Goal: Information Seeking & Learning: Understand process/instructions

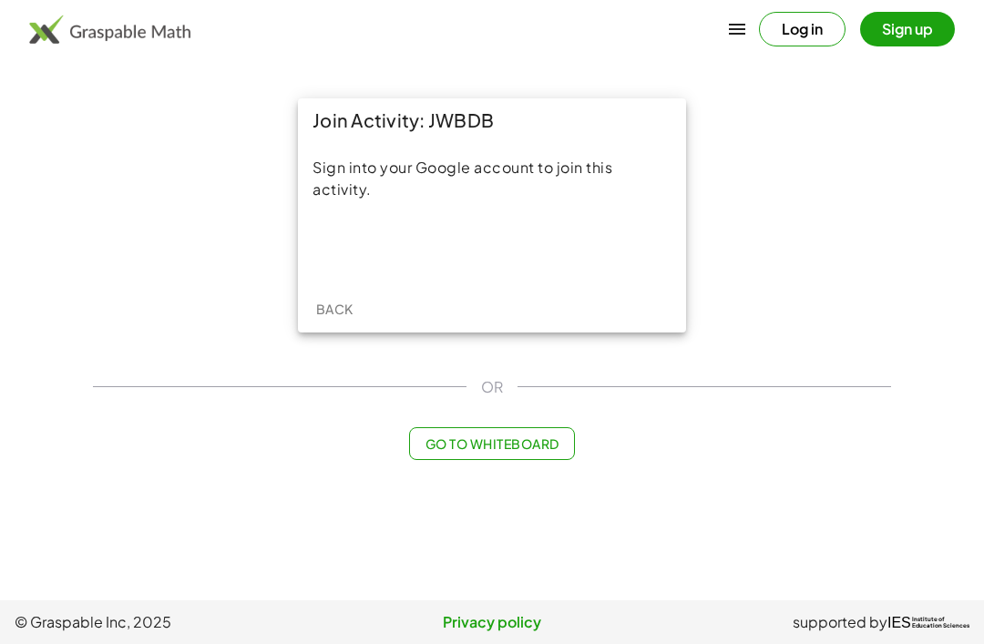
click at [540, 252] on div "Sign in with Google. Opens in new tab" at bounding box center [492, 248] width 168 height 40
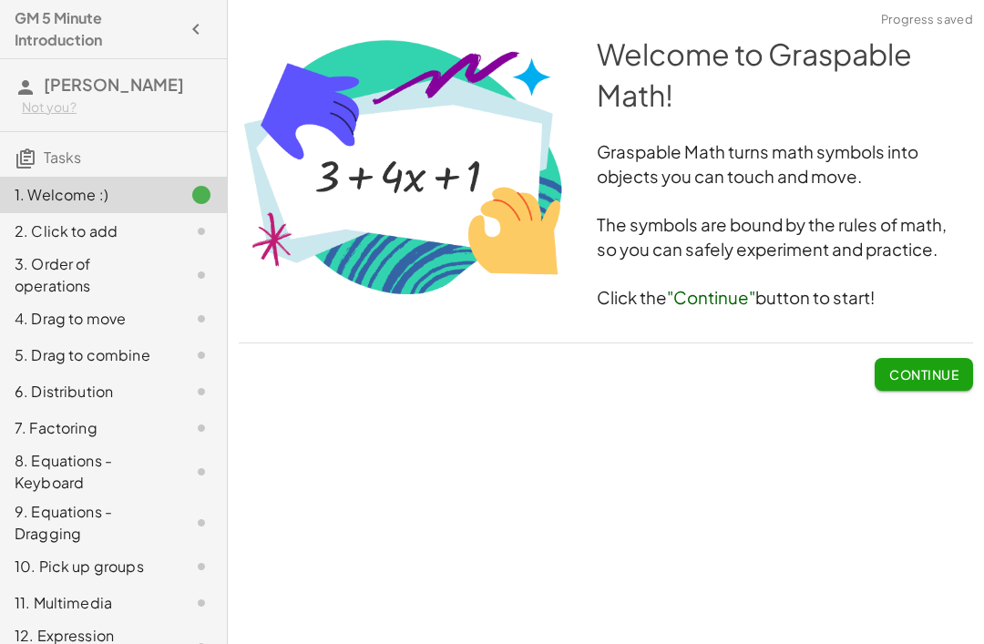
click at [931, 370] on span "Continue" at bounding box center [923, 374] width 69 height 16
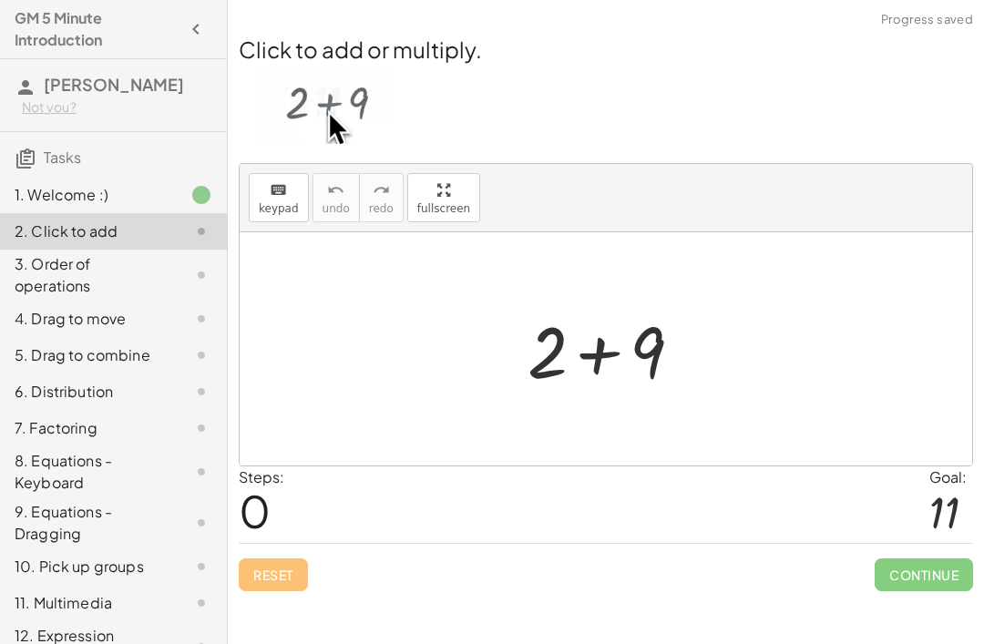
click at [924, 580] on span "Continue" at bounding box center [924, 575] width 98 height 33
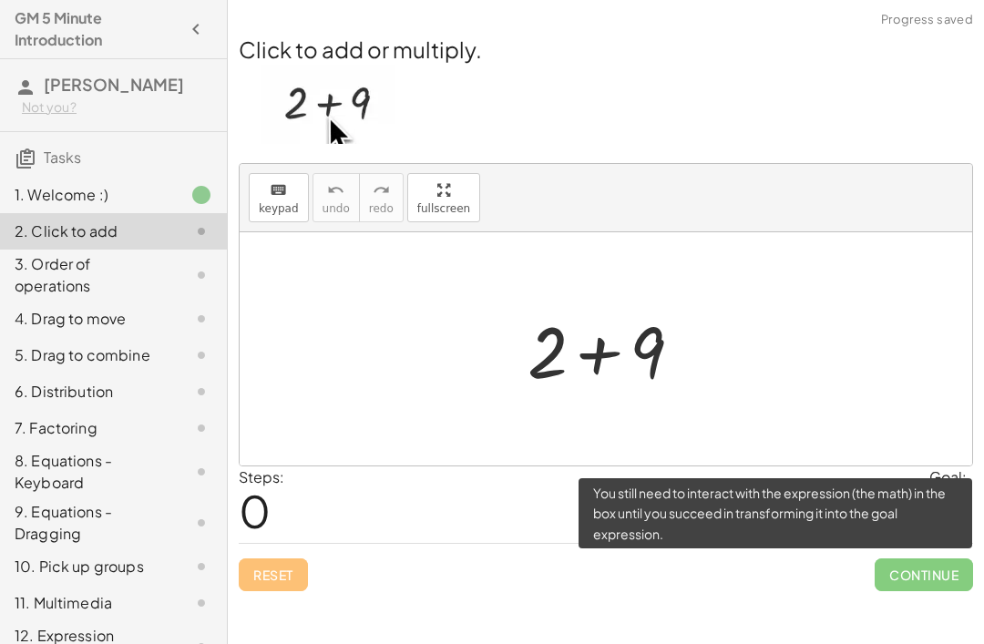
click at [790, 496] on div "Steps: 0 Goal: 11" at bounding box center [606, 505] width 734 height 76
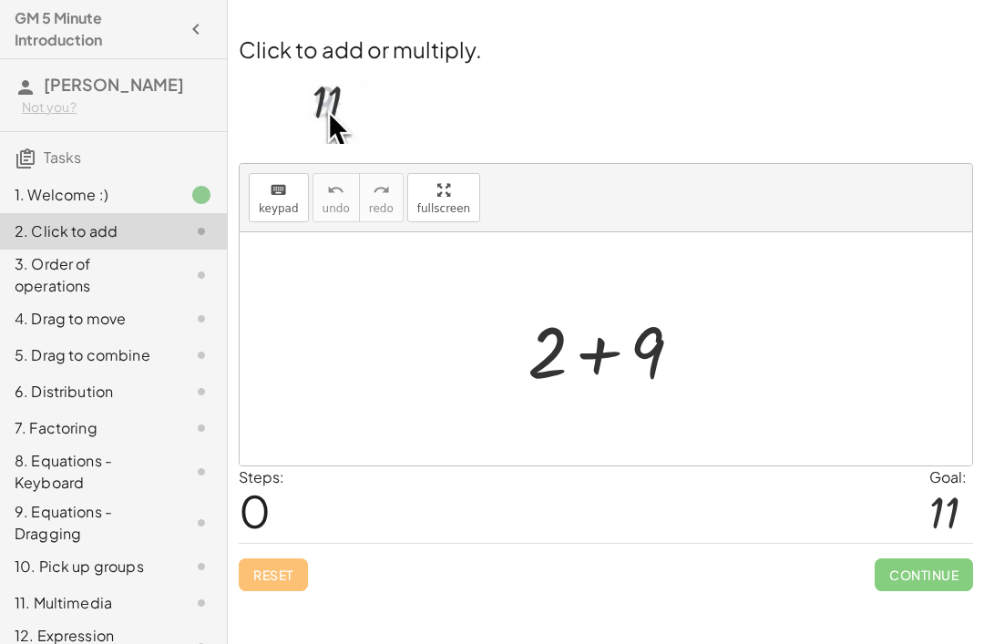
click at [395, 520] on div "Steps: 0 Goal: 11" at bounding box center [606, 505] width 734 height 76
click at [257, 520] on span "0" at bounding box center [255, 511] width 32 height 56
click at [285, 581] on div "Reset Continue" at bounding box center [606, 567] width 734 height 48
click at [706, 333] on div at bounding box center [612, 350] width 189 height 94
click at [941, 490] on div at bounding box center [951, 512] width 44 height 48
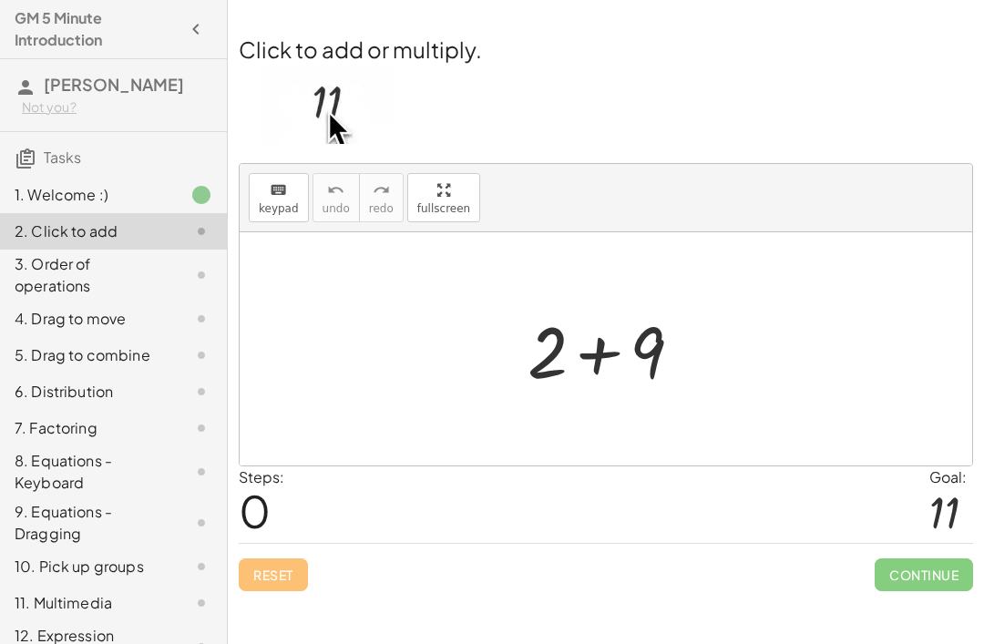
click at [941, 490] on div at bounding box center [951, 512] width 44 height 48
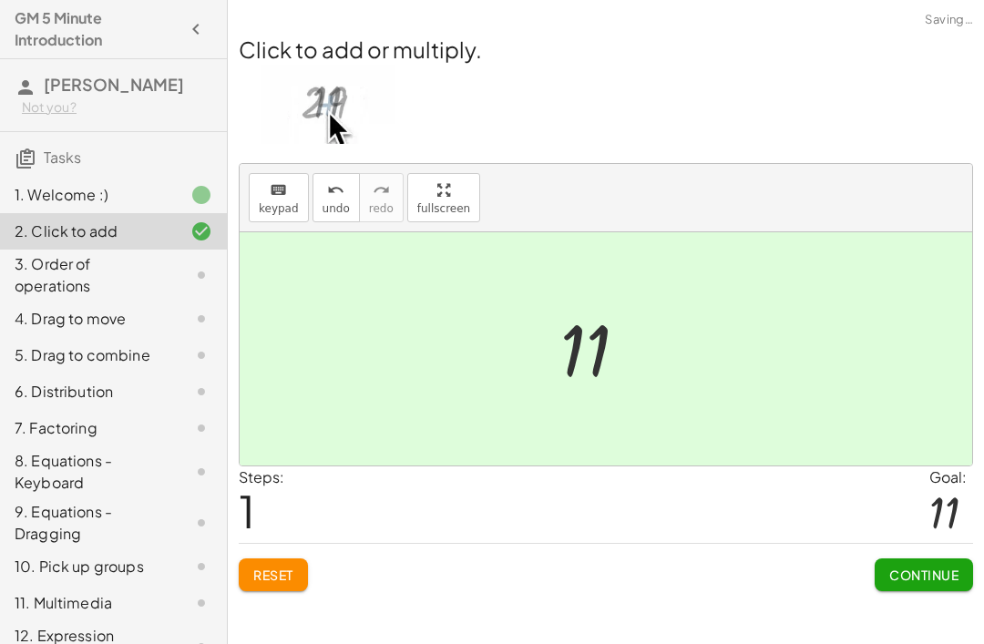
click at [926, 580] on span "Continue" at bounding box center [923, 575] width 69 height 16
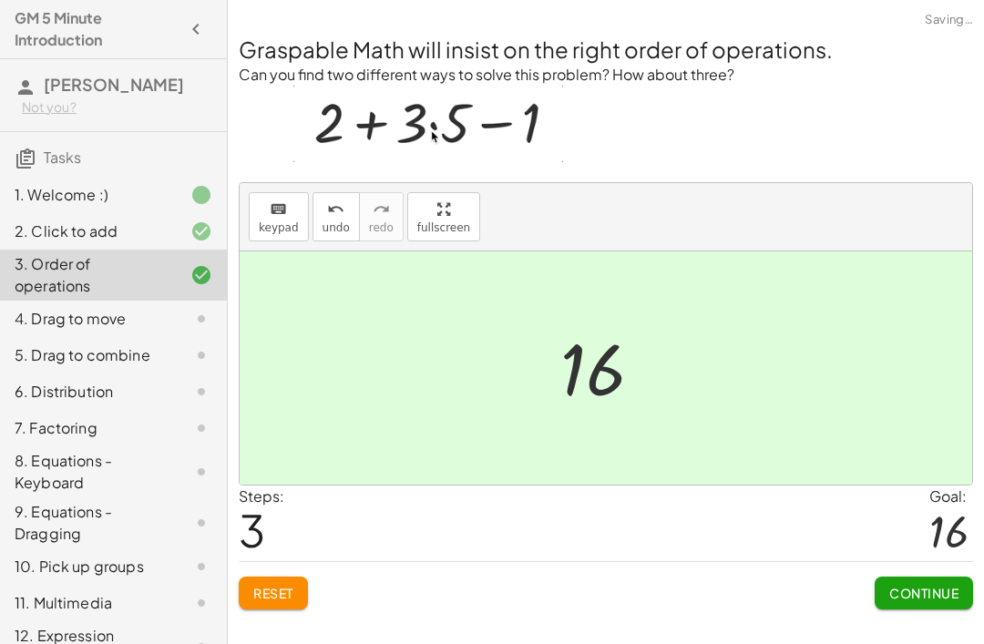
click at [929, 588] on span "Continue" at bounding box center [923, 593] width 69 height 16
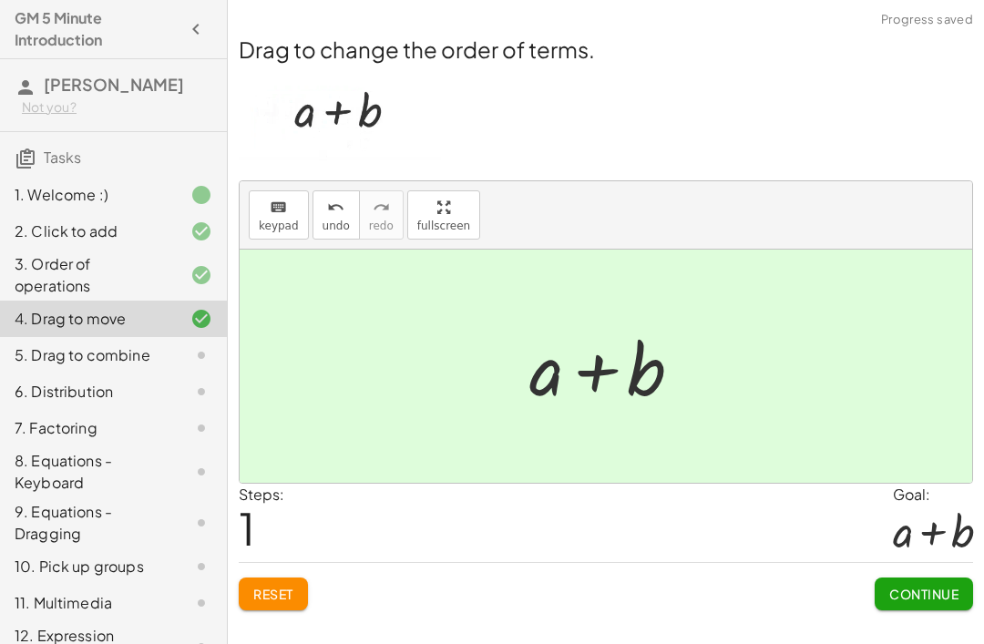
click at [918, 592] on span "Continue" at bounding box center [923, 594] width 69 height 16
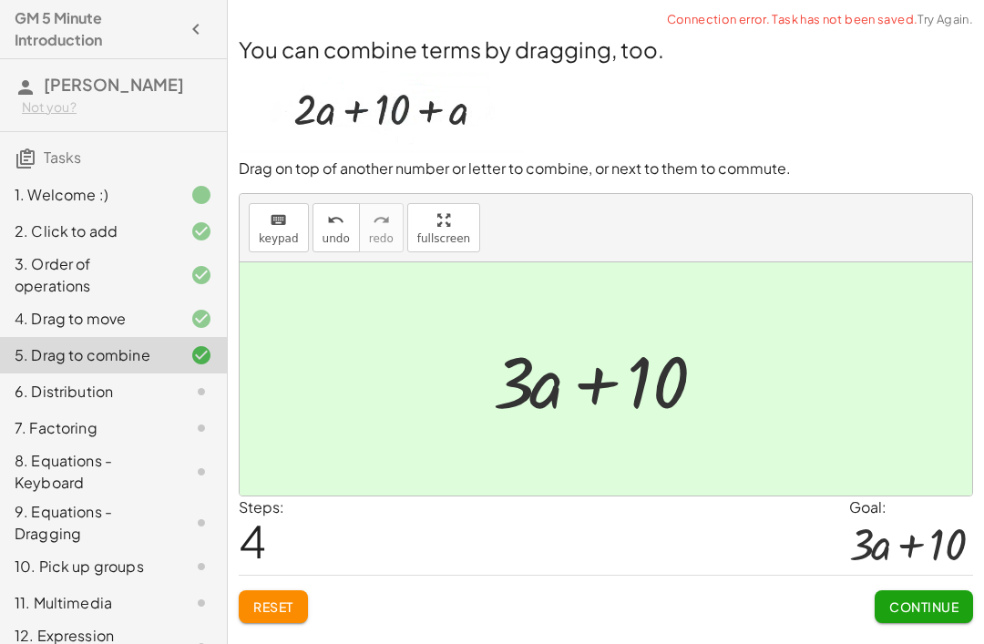
click at [918, 599] on span "Continue" at bounding box center [923, 607] width 69 height 16
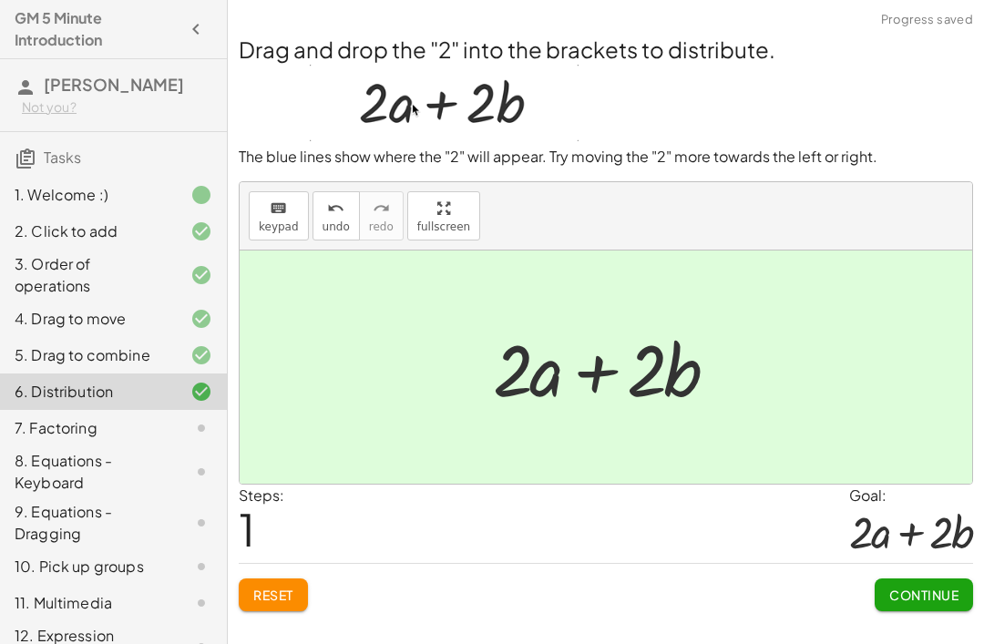
click at [911, 594] on span "Continue" at bounding box center [923, 595] width 69 height 16
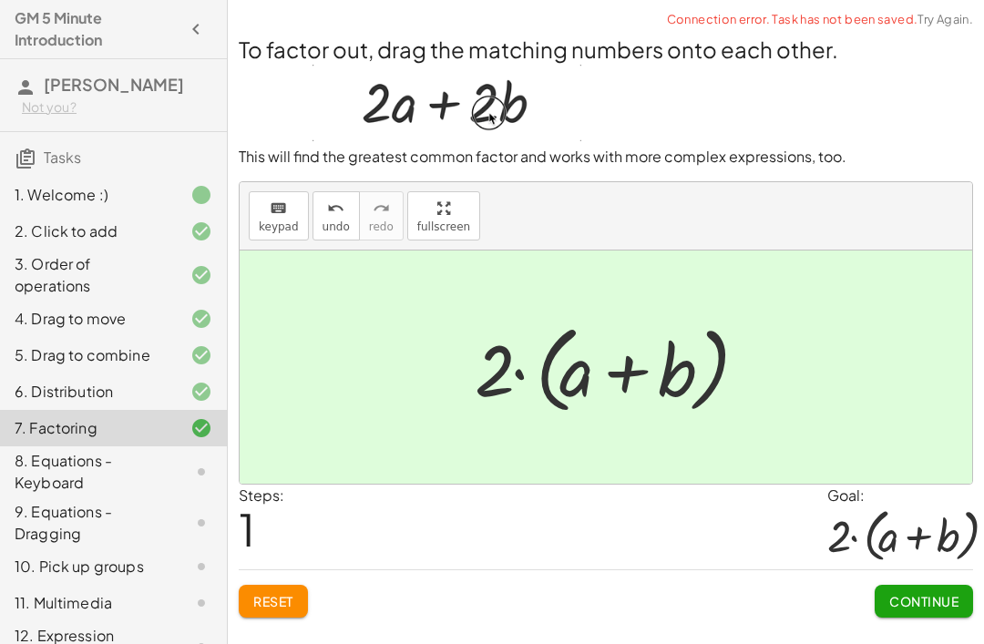
click at [928, 590] on button "Continue" at bounding box center [924, 601] width 98 height 33
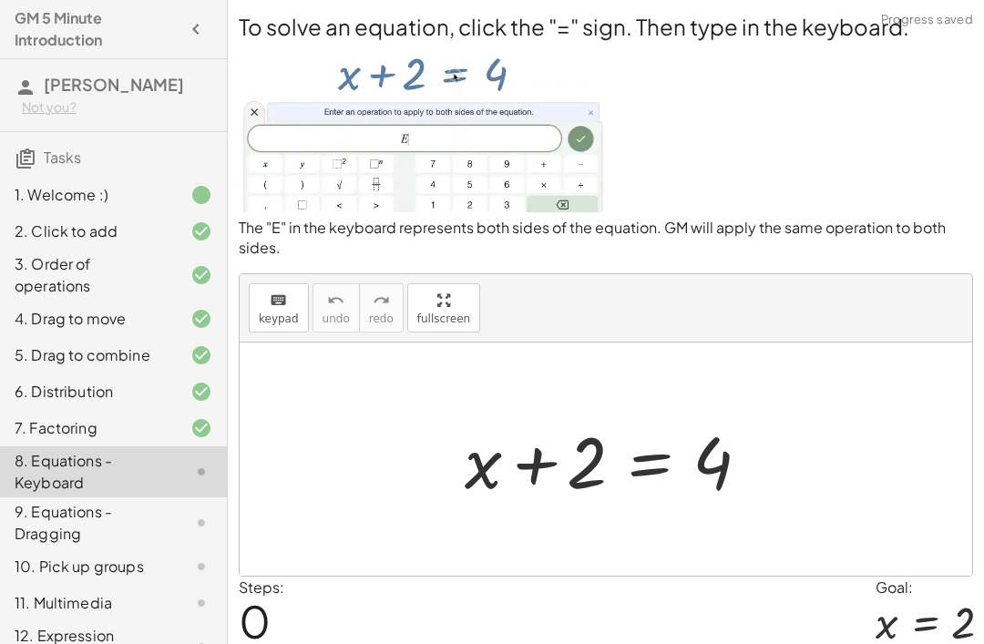
scroll to position [7, 0]
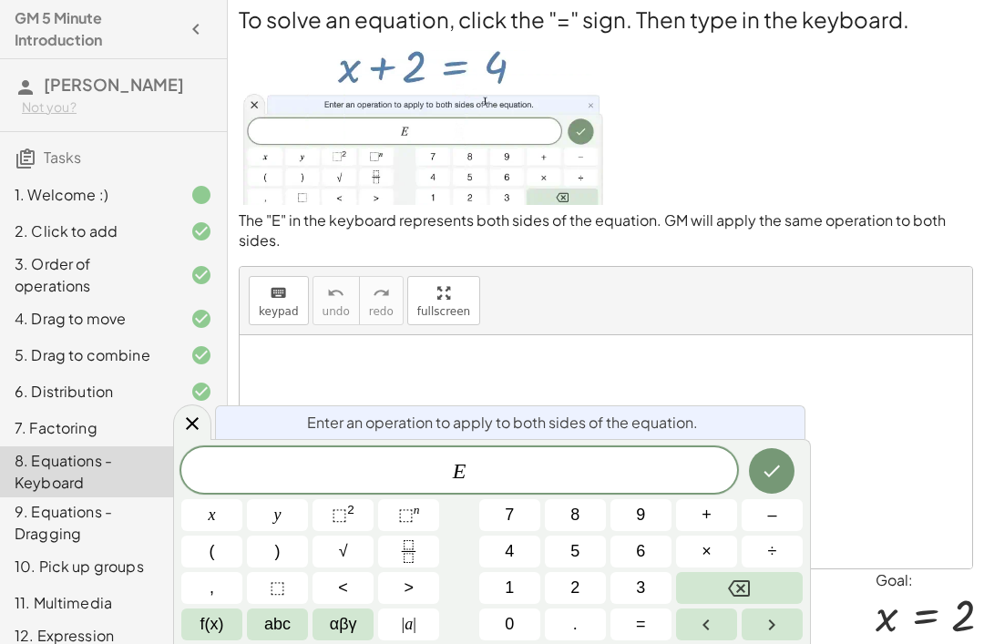
click at [635, 493] on div "E" at bounding box center [459, 470] width 556 height 46
click at [775, 528] on span "–" at bounding box center [771, 515] width 9 height 25
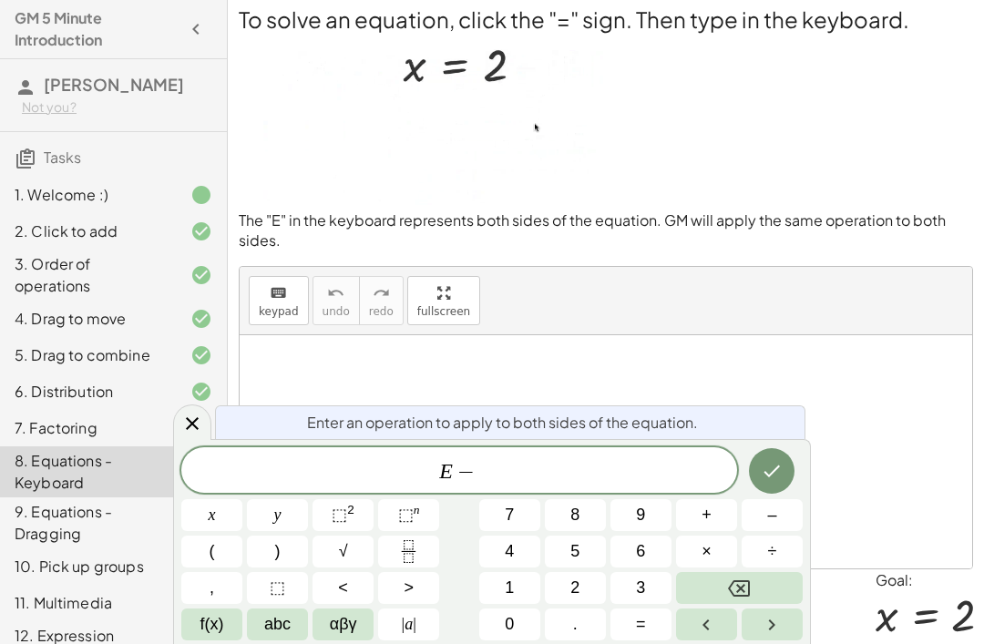
click at [588, 604] on button "2" at bounding box center [575, 588] width 61 height 32
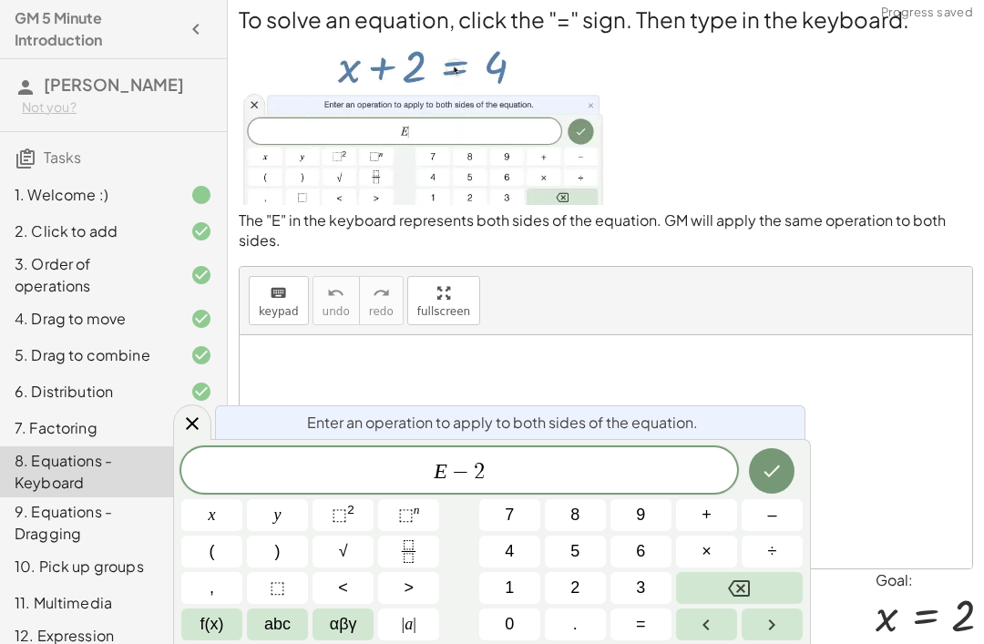
click at [777, 482] on icon "Done" at bounding box center [772, 471] width 22 height 22
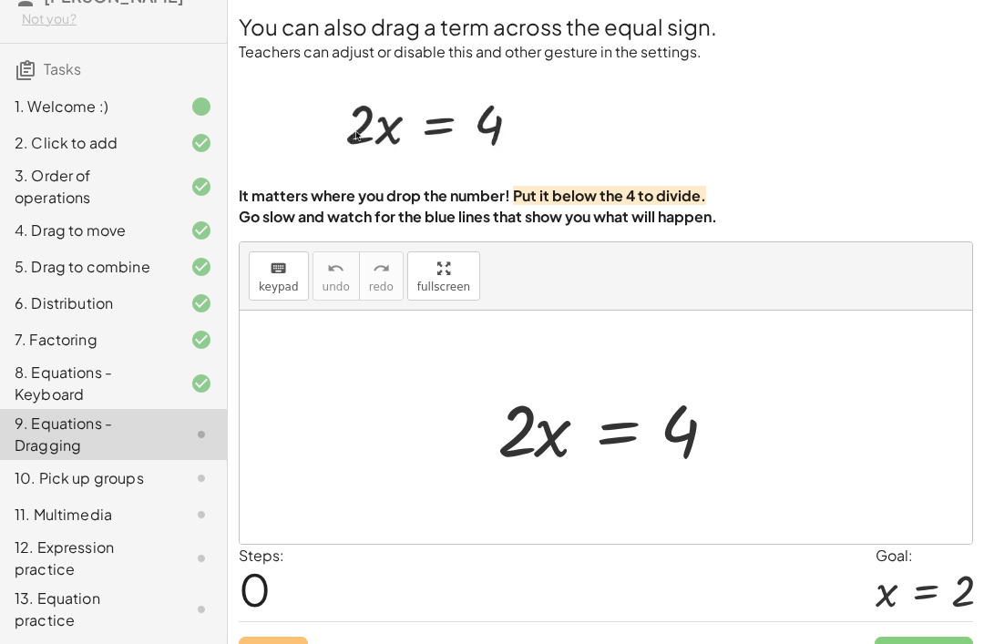
scroll to position [87, 0]
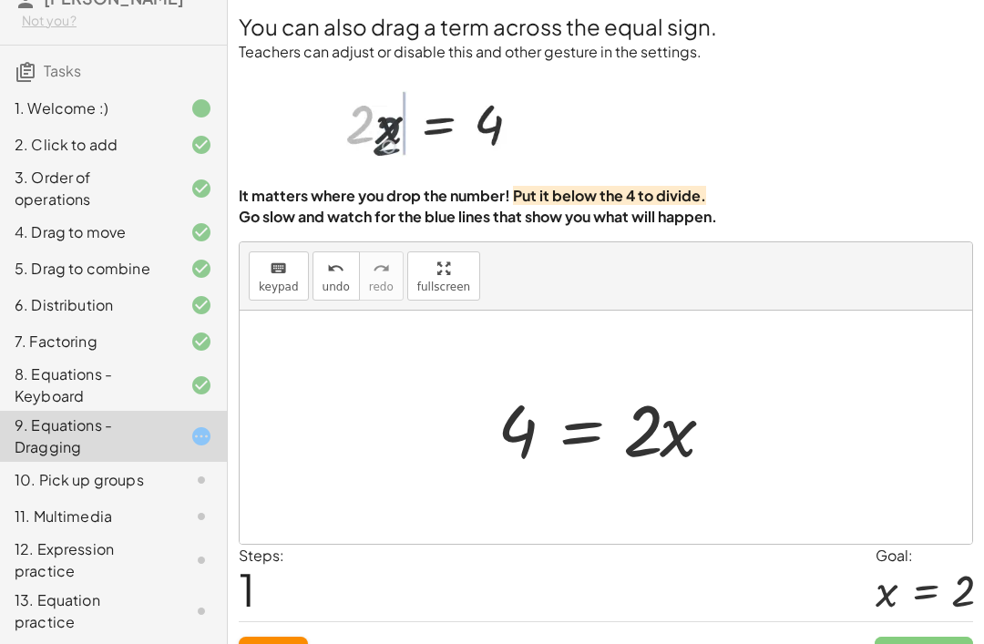
click at [288, 643] on span "Reset" at bounding box center [273, 653] width 40 height 16
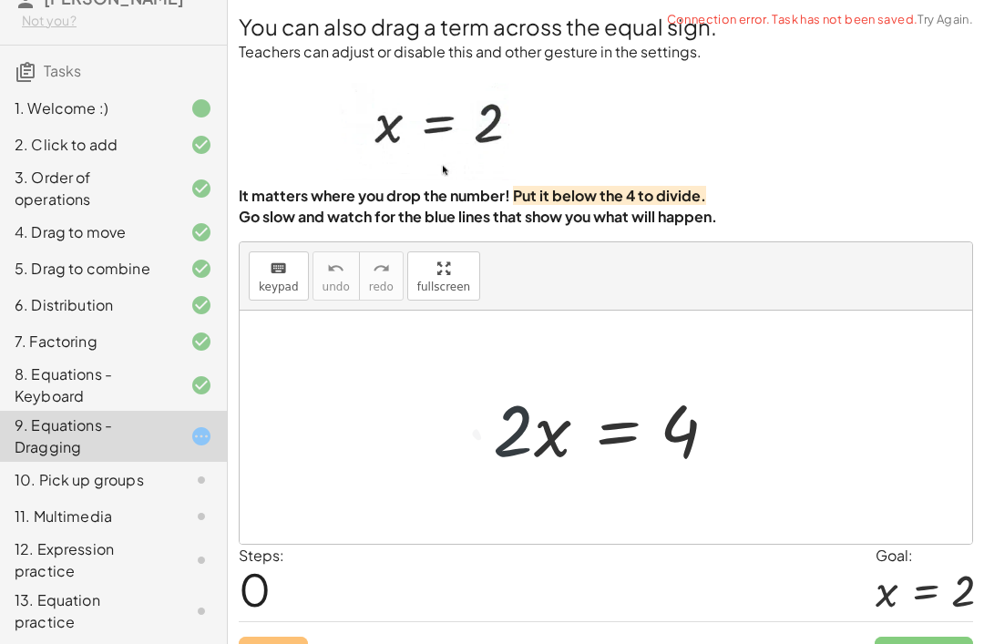
click at [485, 443] on div "· 2 · 2 · x = 4" at bounding box center [606, 427] width 272 height 103
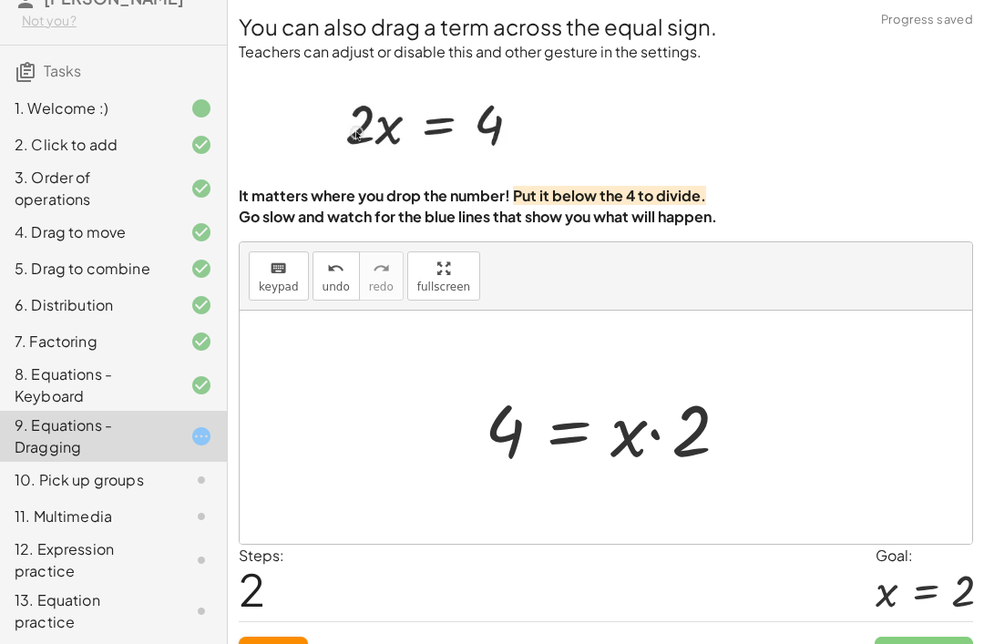
click at [287, 643] on span "Reset" at bounding box center [273, 653] width 40 height 16
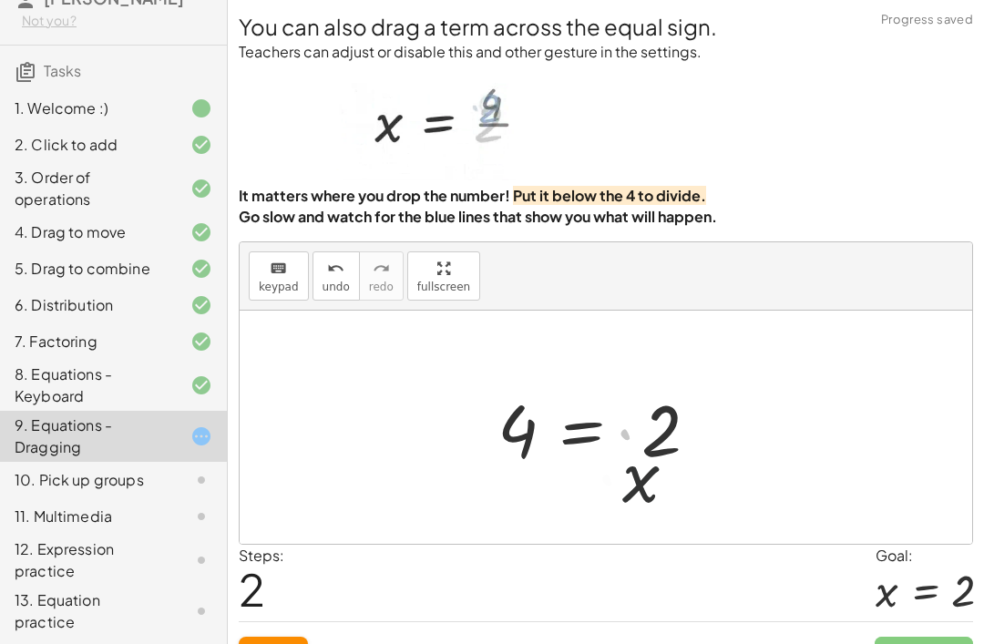
click at [293, 643] on span "Reset" at bounding box center [273, 653] width 40 height 16
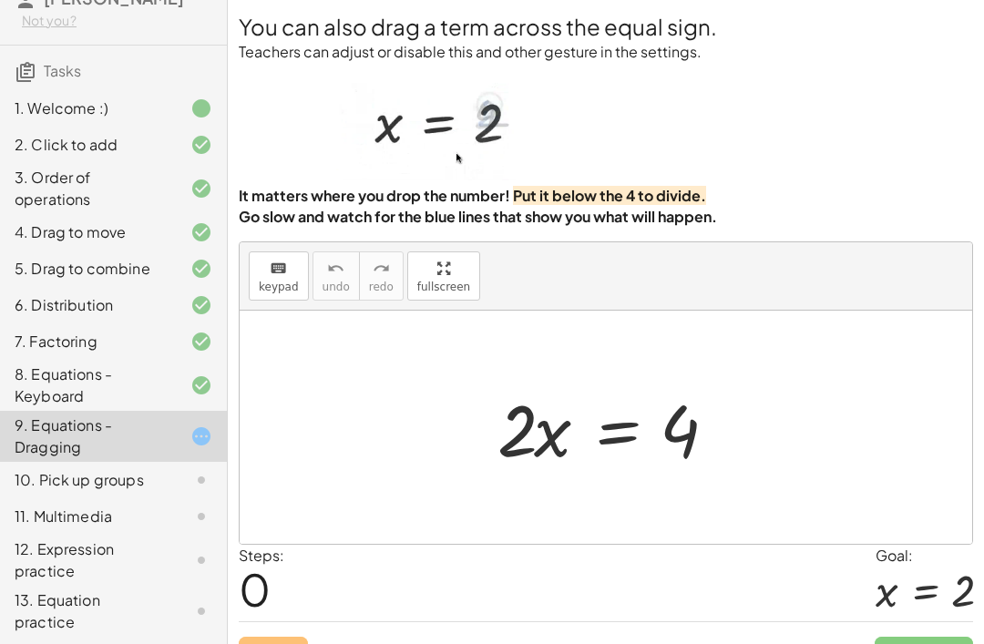
click at [287, 643] on div "Reset Continue" at bounding box center [606, 645] width 734 height 48
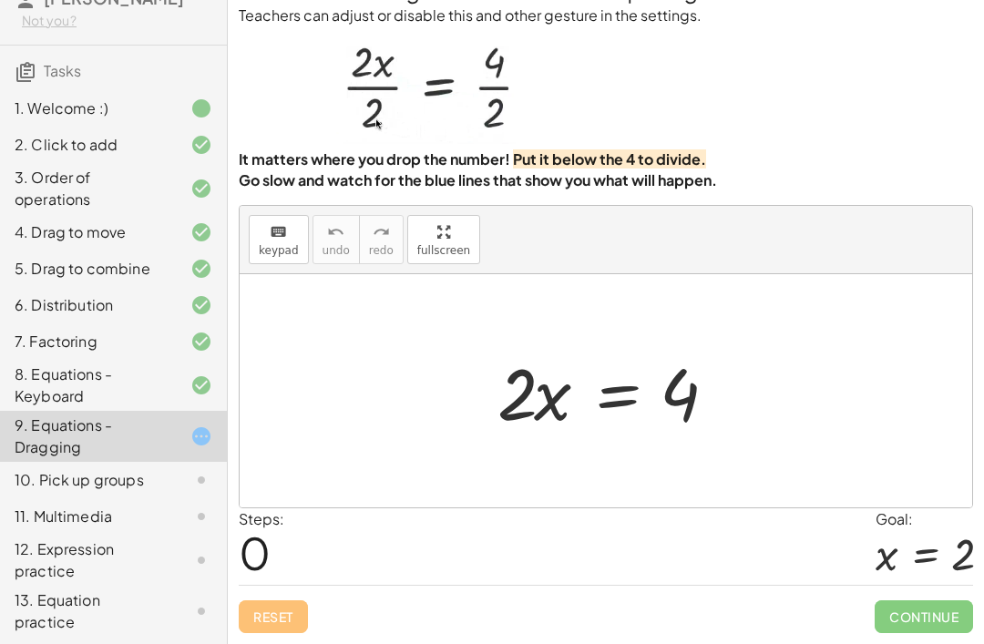
scroll to position [0, 0]
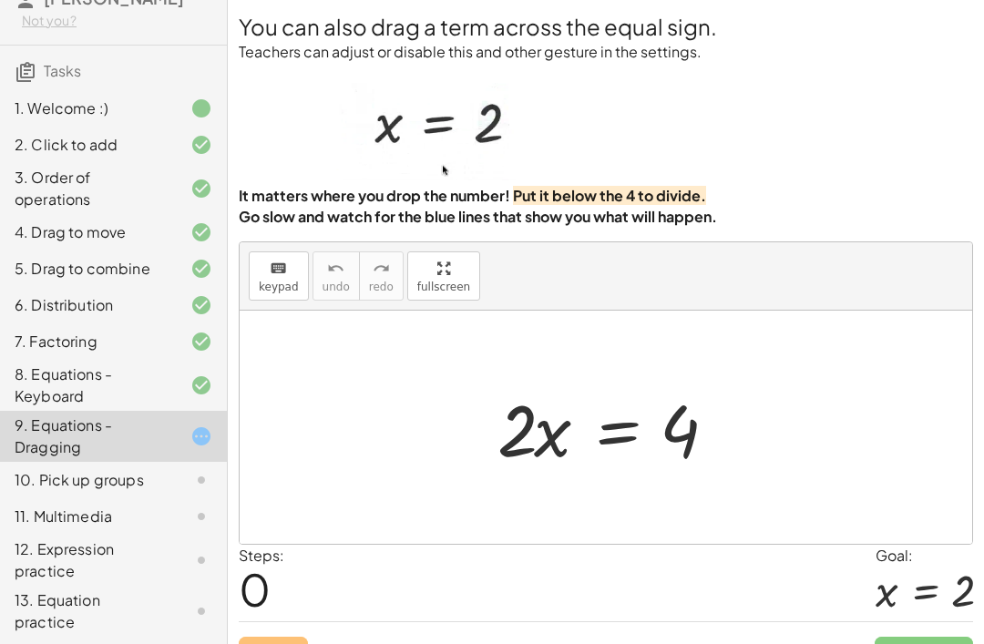
click at [208, 622] on icon at bounding box center [201, 611] width 22 height 22
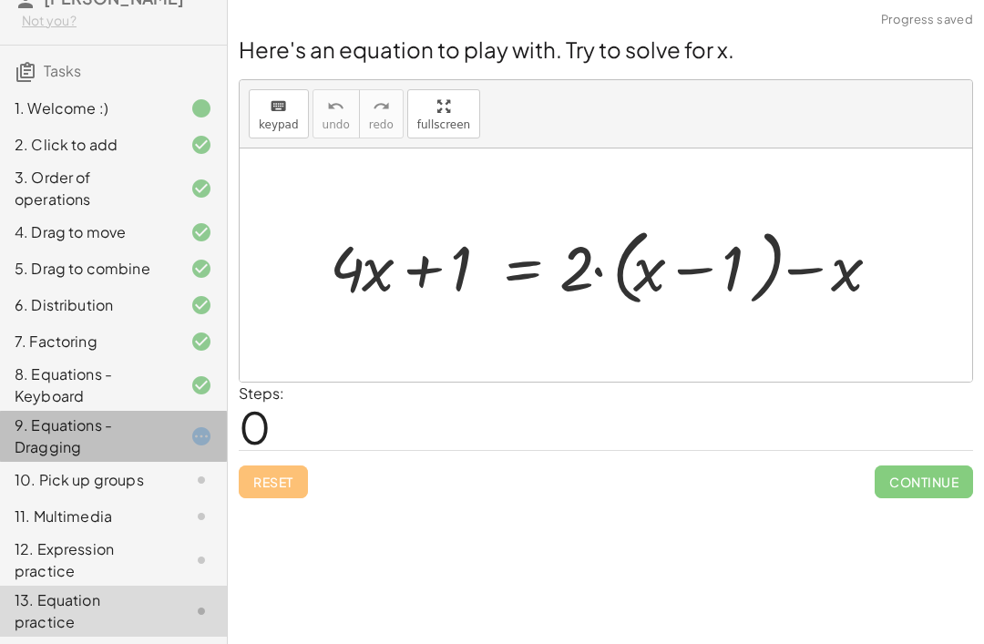
click at [177, 447] on div at bounding box center [186, 437] width 51 height 22
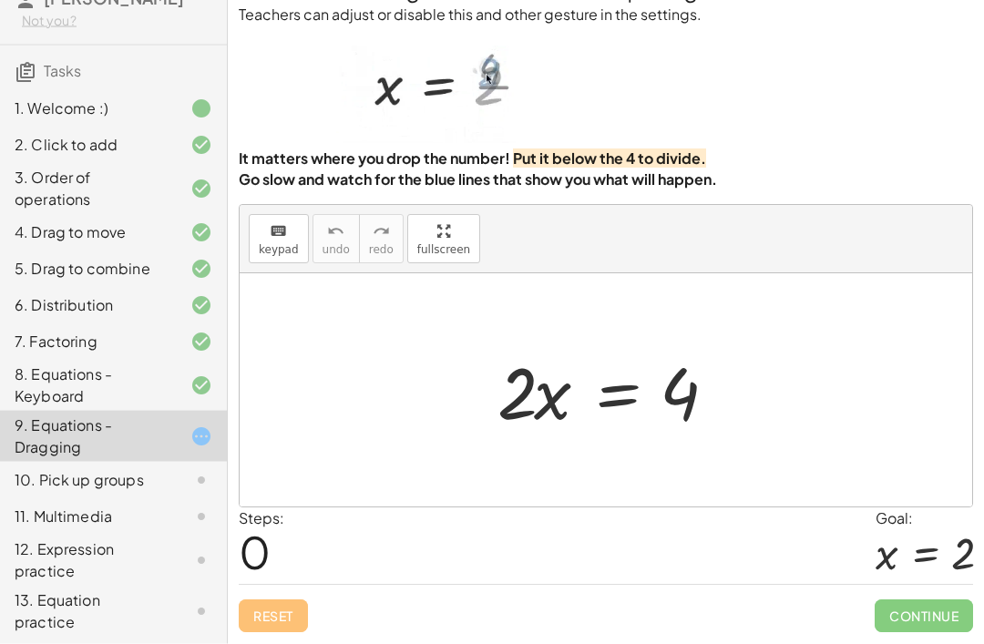
scroll to position [48, 0]
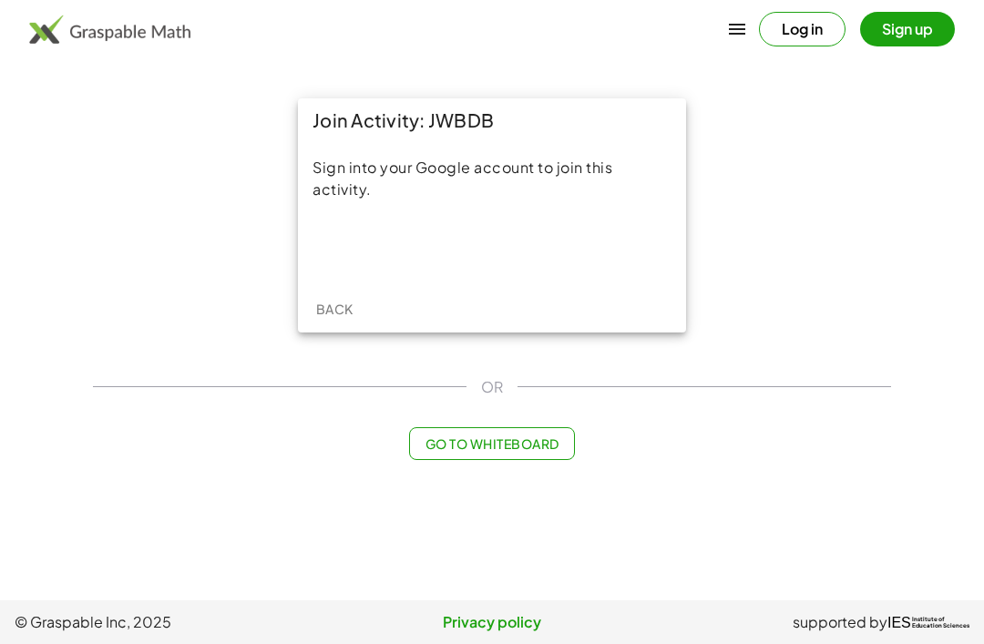
click at [527, 265] on div "Sign in with Google. Opens in new tab" at bounding box center [493, 248] width 200 height 40
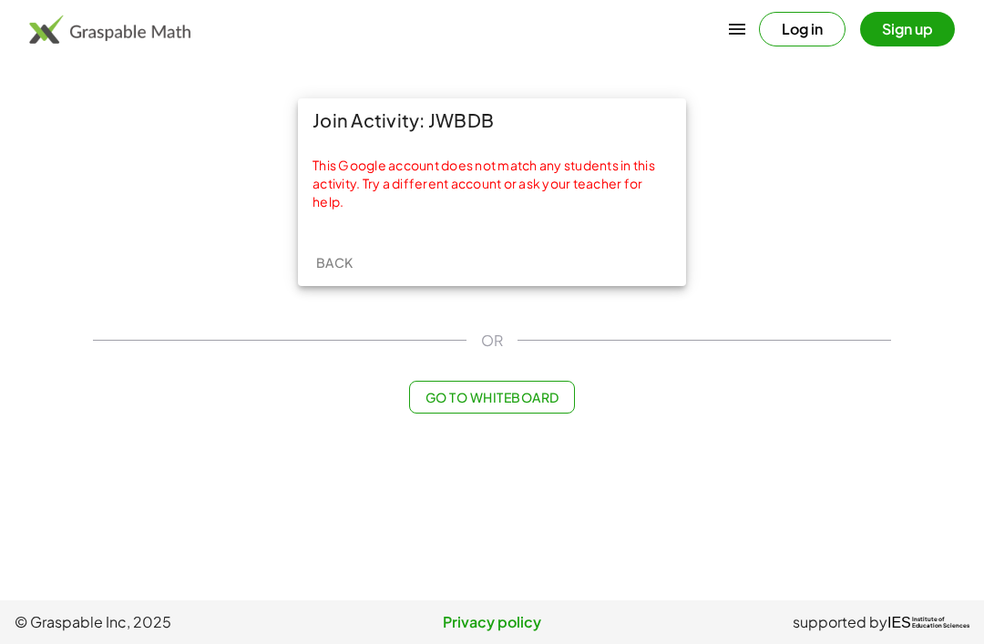
click at [574, 384] on button "Go to Whiteboard" at bounding box center [491, 397] width 165 height 33
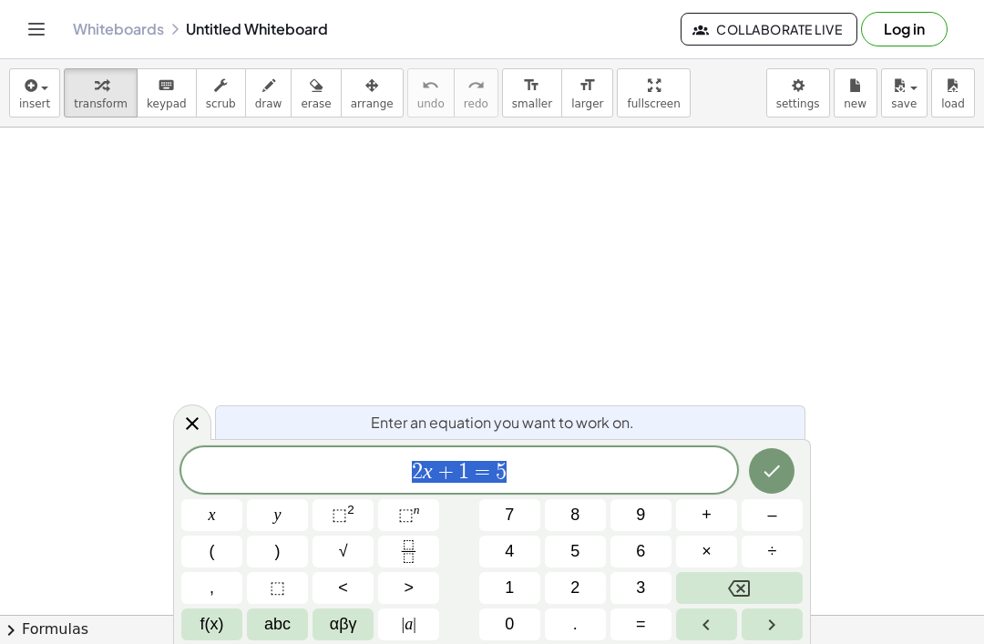
scroll to position [62, 0]
click at [40, 15] on button "Toggle navigation" at bounding box center [36, 29] width 29 height 29
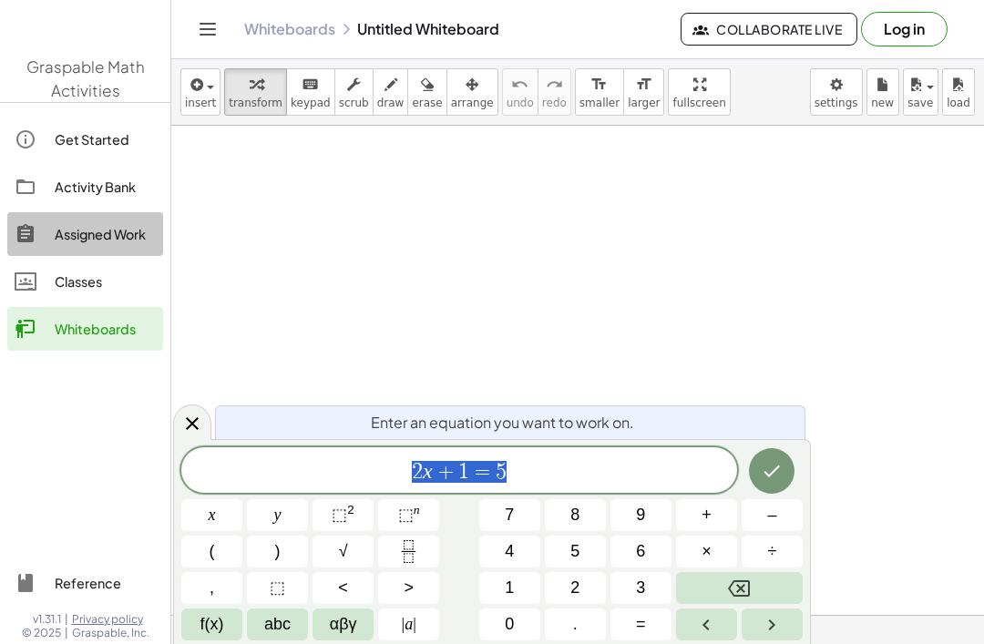
click at [49, 239] on div at bounding box center [35, 234] width 40 height 22
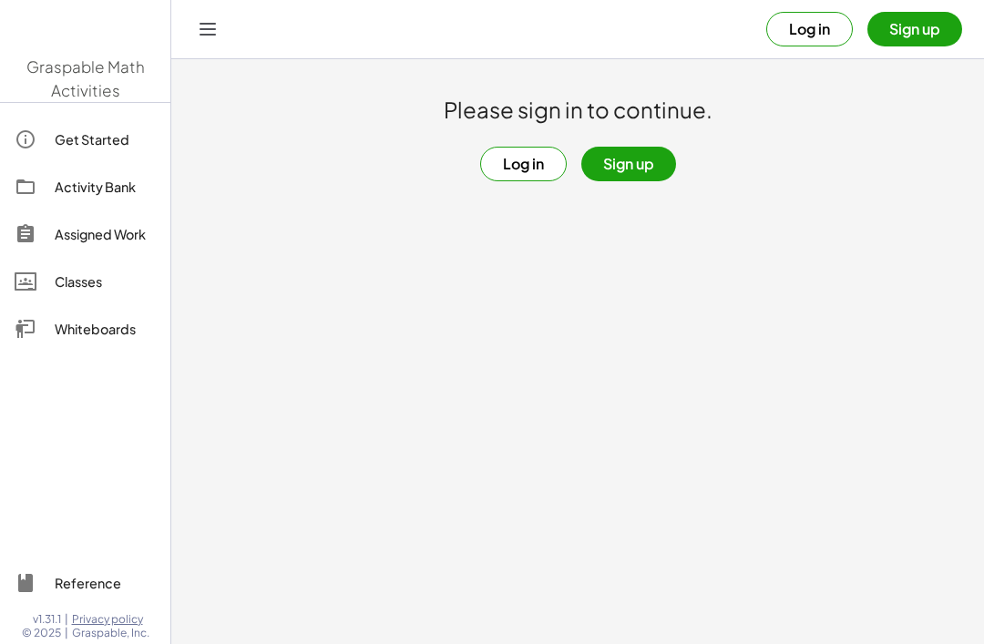
click at [548, 160] on button "Log in" at bounding box center [523, 164] width 87 height 35
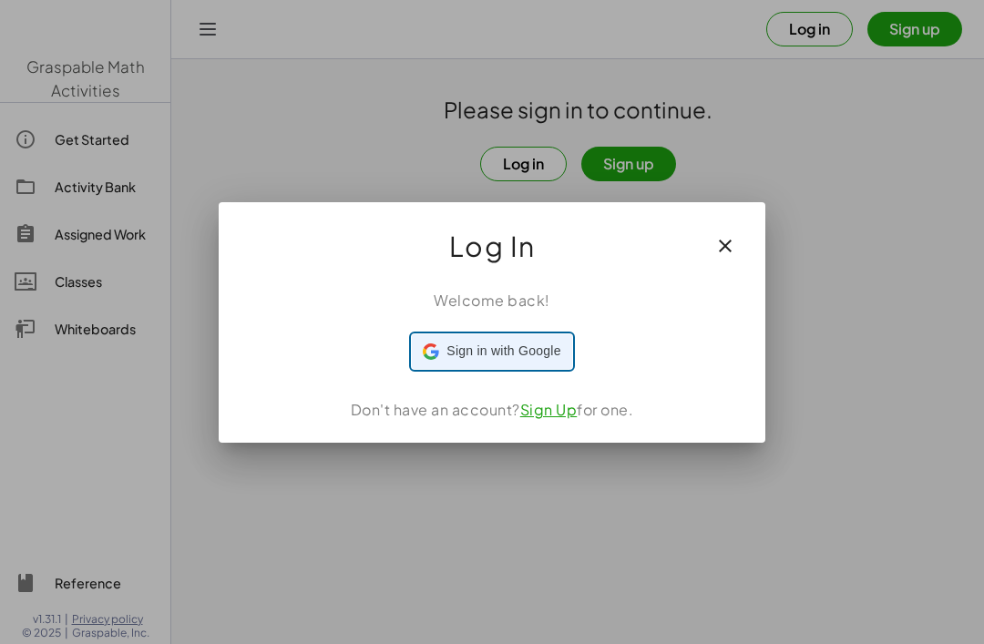
click at [541, 362] on div "Sign in with Google Sign in with Google. Opens in new tab" at bounding box center [492, 351] width 138 height 35
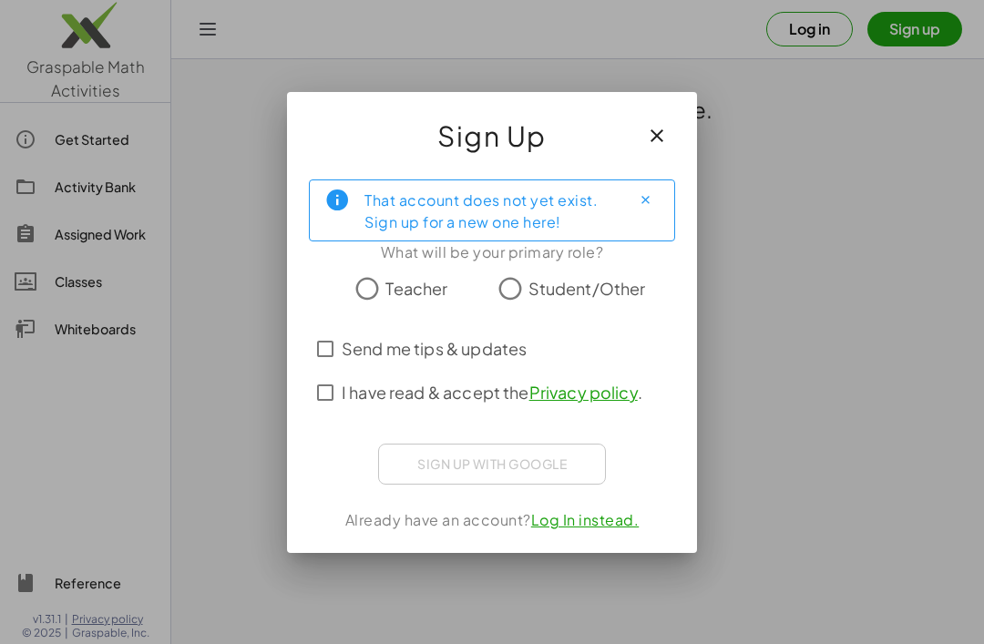
click at [533, 296] on span "Student/Other" at bounding box center [587, 288] width 118 height 25
click at [546, 460] on div "Sign in with Google. Opens in new tab" at bounding box center [493, 462] width 200 height 40
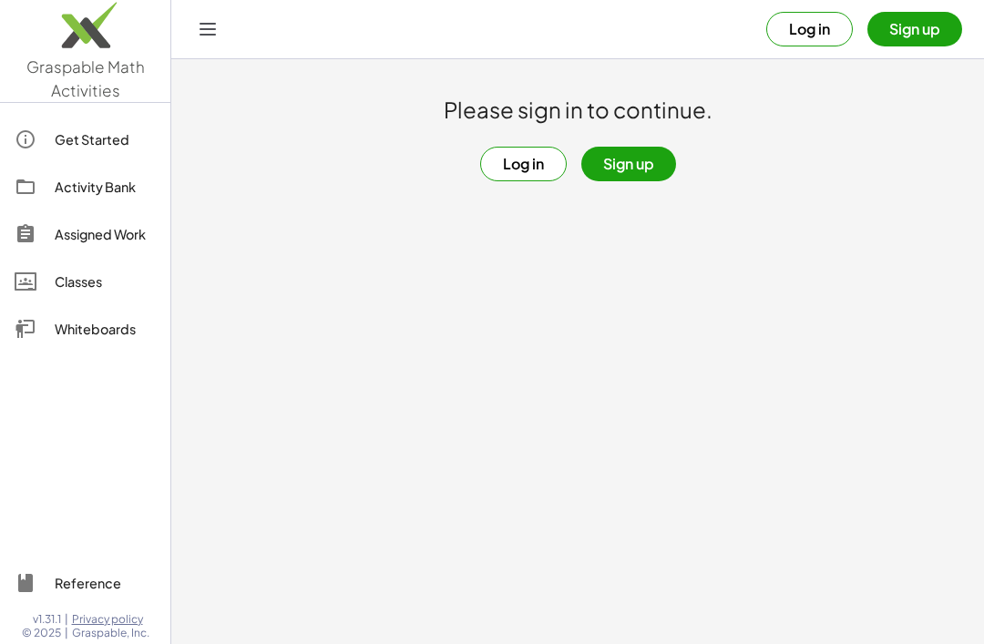
click at [836, 21] on button "Log in" at bounding box center [809, 29] width 87 height 35
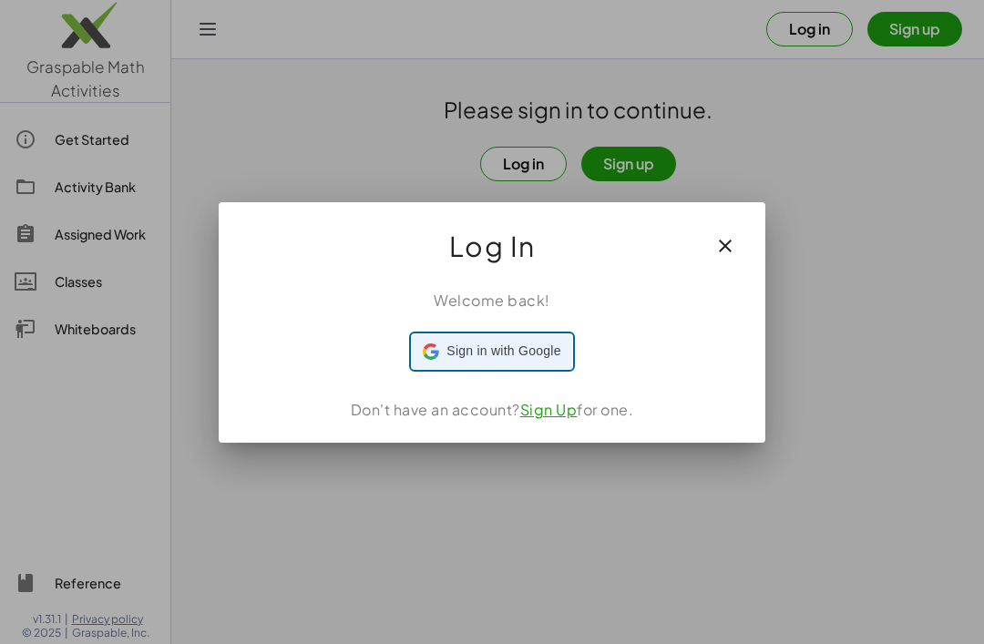
click at [539, 353] on span "Sign in with Google" at bounding box center [503, 351] width 114 height 19
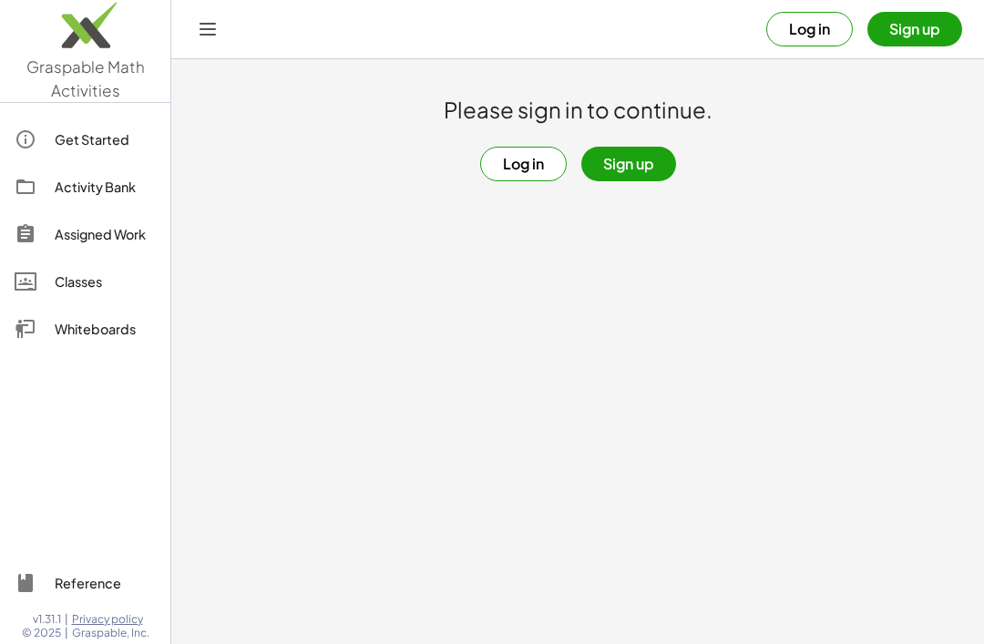
click at [524, 169] on button "Log in" at bounding box center [523, 164] width 87 height 35
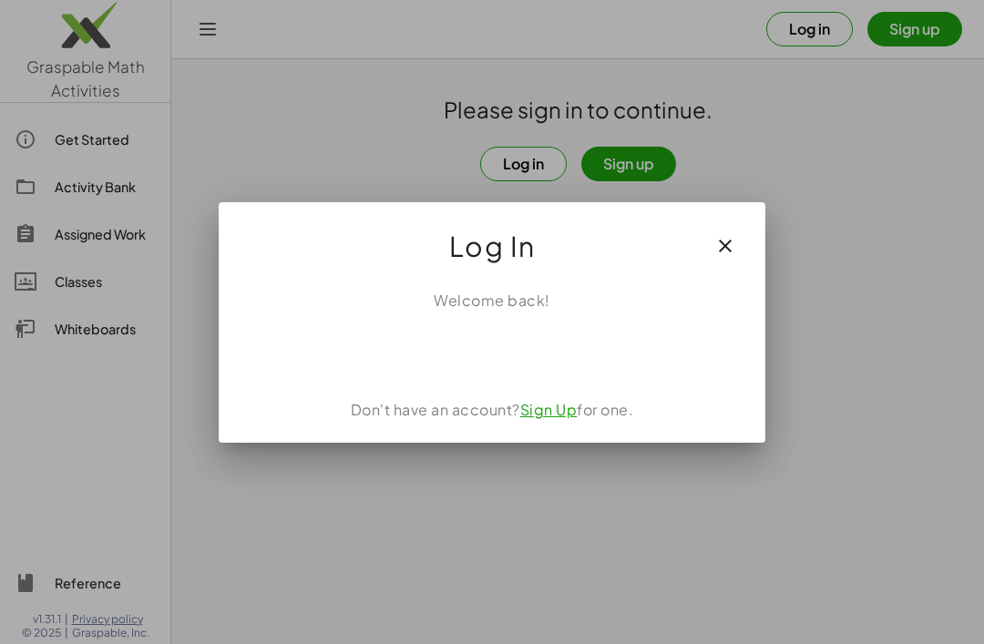
click at [469, 338] on div "Sign in with Google. Opens in new tab" at bounding box center [493, 352] width 200 height 40
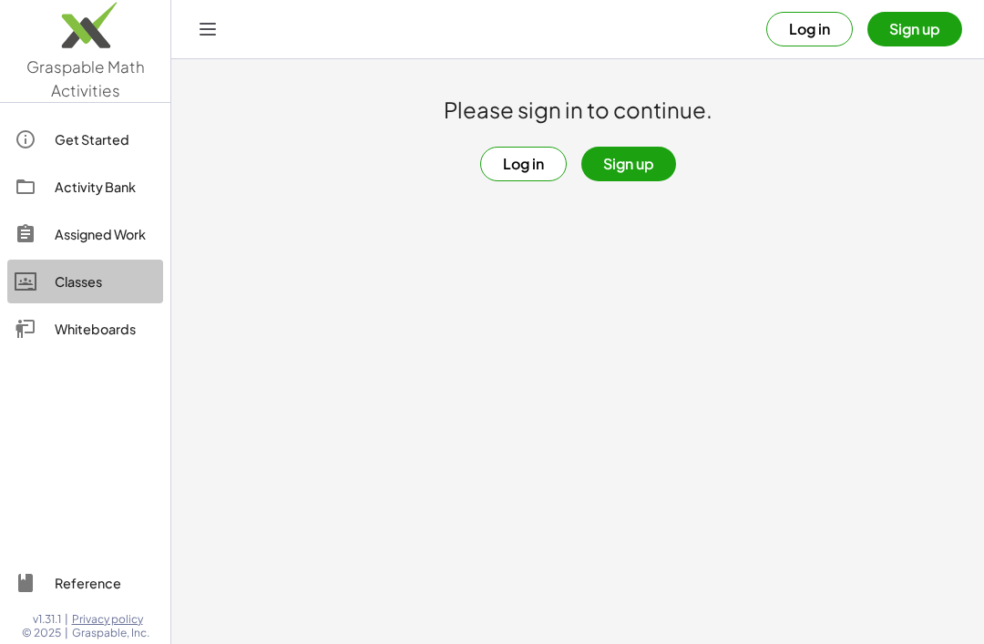
click at [73, 297] on link "Classes" at bounding box center [85, 282] width 156 height 44
click at [67, 286] on div "Classes" at bounding box center [105, 282] width 101 height 22
click at [513, 169] on button "Log in" at bounding box center [523, 164] width 87 height 35
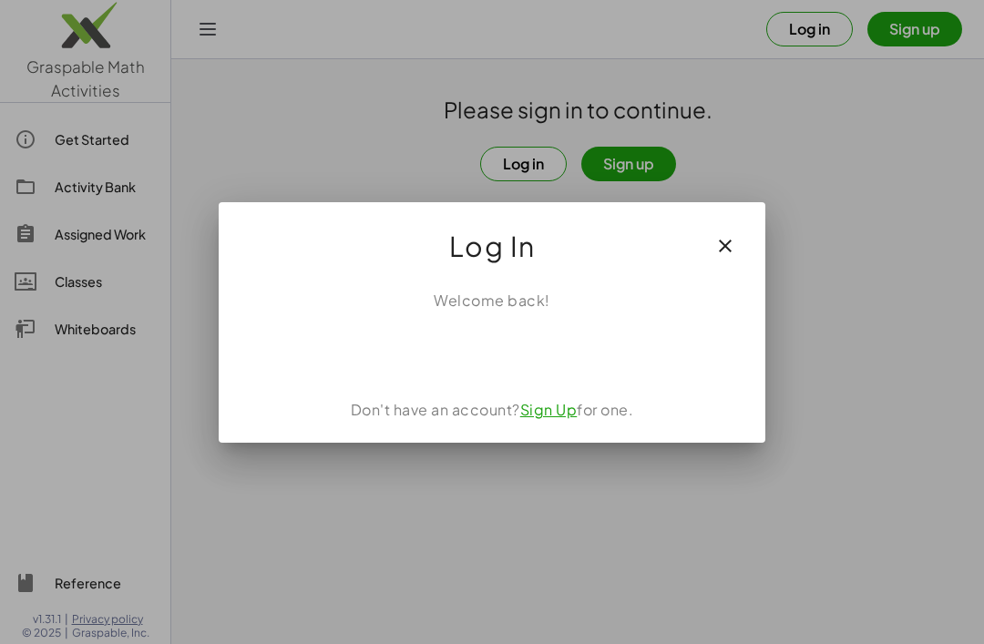
click at [538, 351] on div "Sign in with Google. Opens in new tab" at bounding box center [493, 352] width 200 height 40
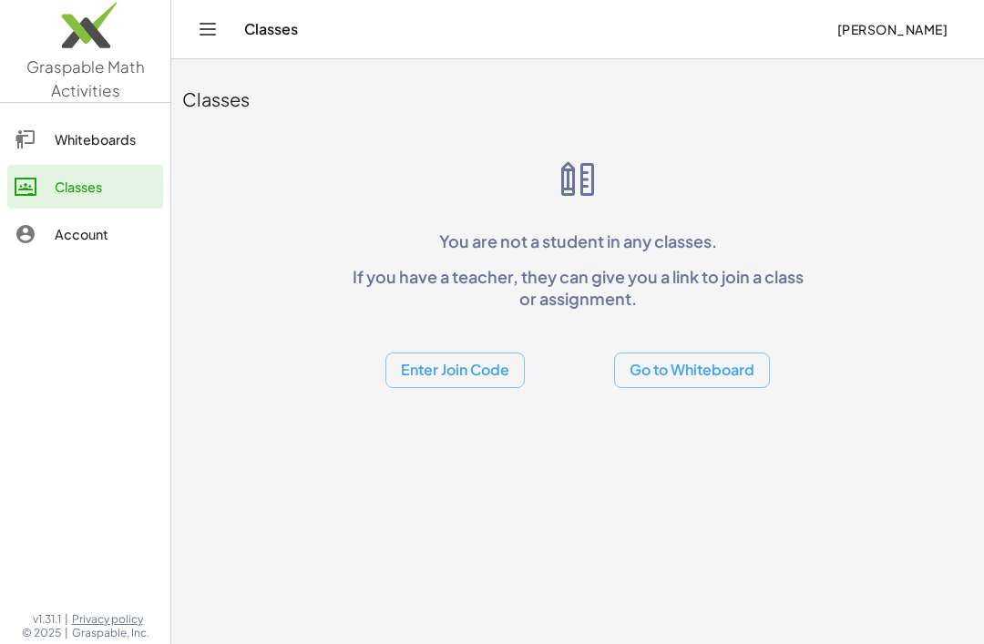
click at [25, 143] on icon at bounding box center [26, 139] width 22 height 22
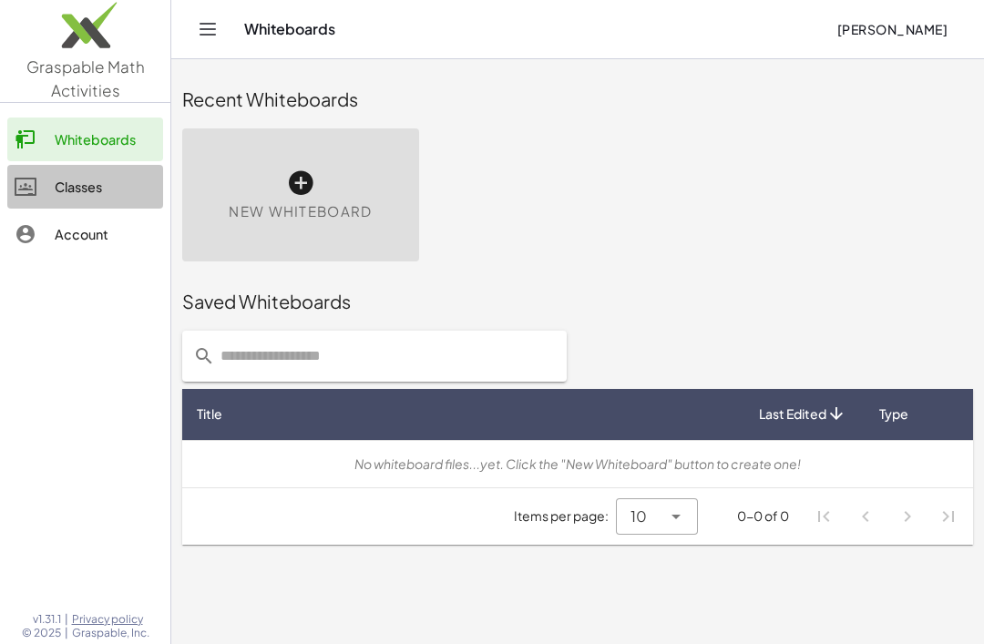
click at [27, 189] on icon at bounding box center [26, 187] width 22 height 22
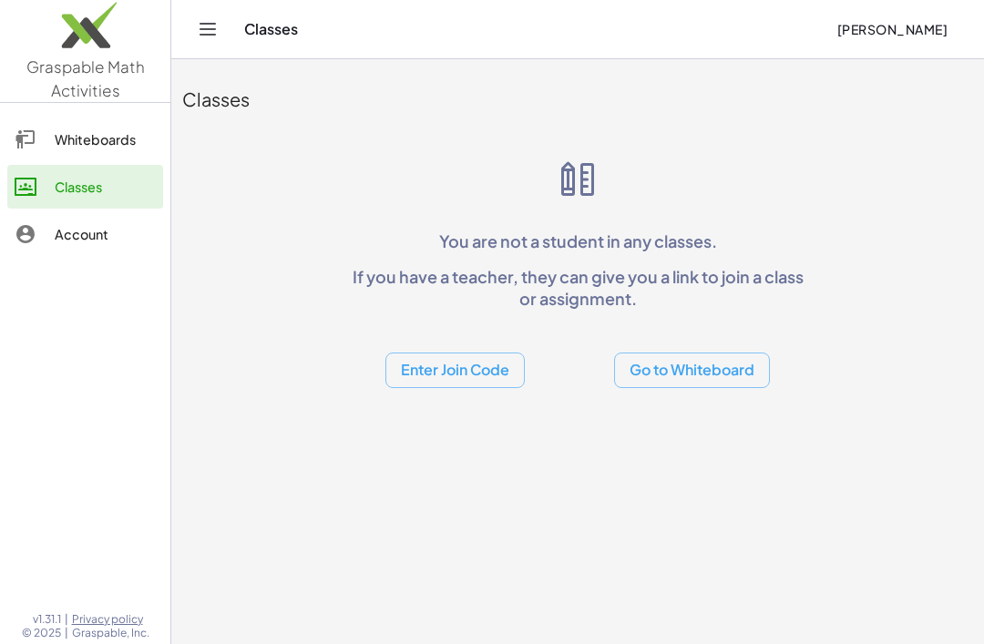
click at [475, 367] on button "Enter Join Code" at bounding box center [454, 371] width 139 height 36
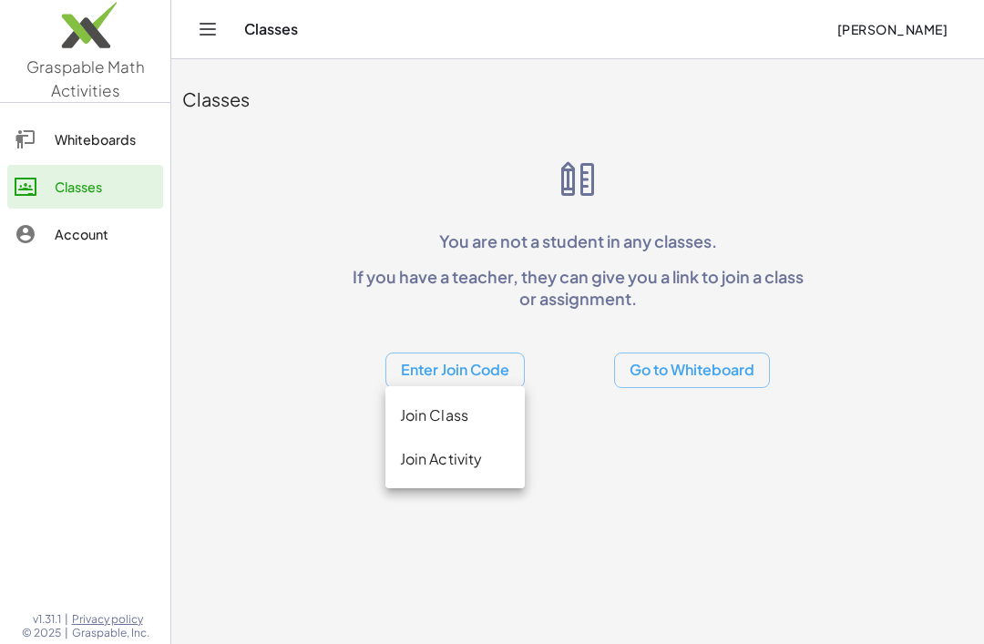
click at [487, 422] on div "Join Class" at bounding box center [455, 416] width 111 height 22
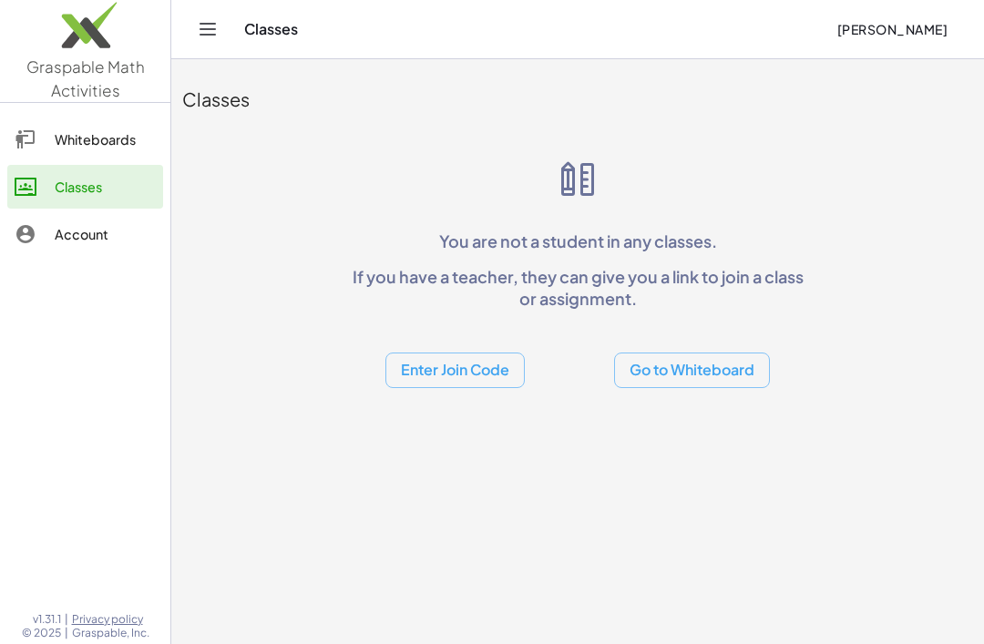
click at [469, 378] on button "Enter Join Code" at bounding box center [454, 371] width 139 height 36
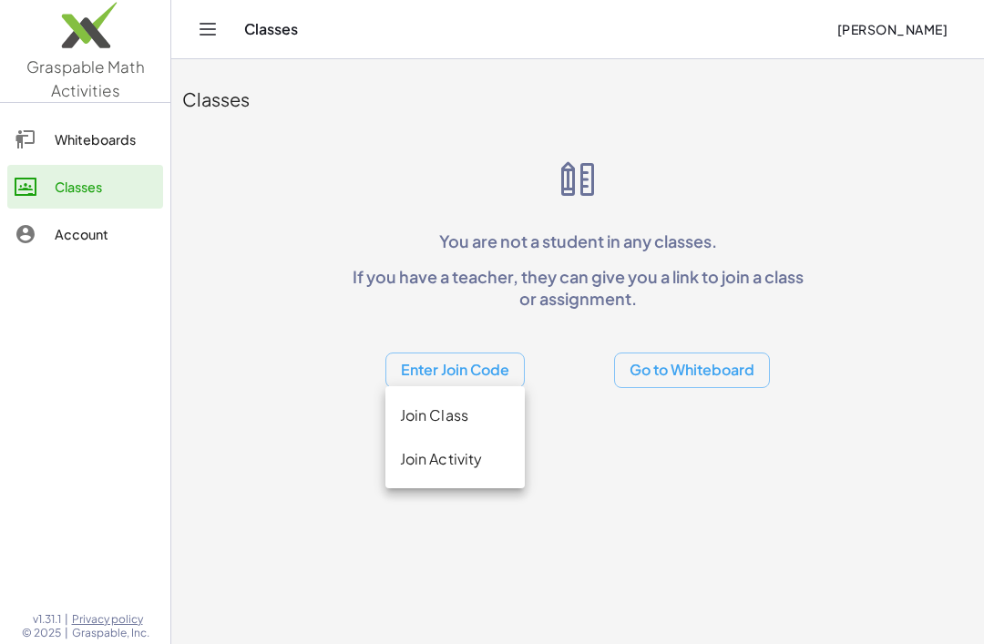
click at [467, 470] on div "Join Activity" at bounding box center [455, 459] width 140 height 44
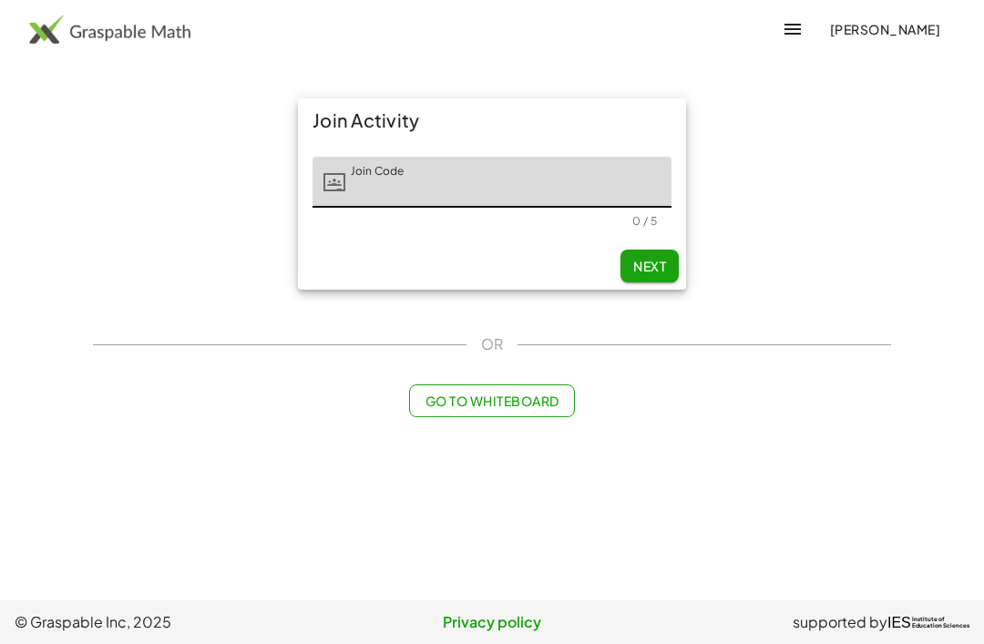
click at [430, 187] on input "Join Code" at bounding box center [508, 182] width 326 height 51
click at [388, 171] on input "Join Code" at bounding box center [508, 182] width 326 height 51
click at [371, 185] on input "Join Code" at bounding box center [508, 182] width 326 height 51
type input "*****"
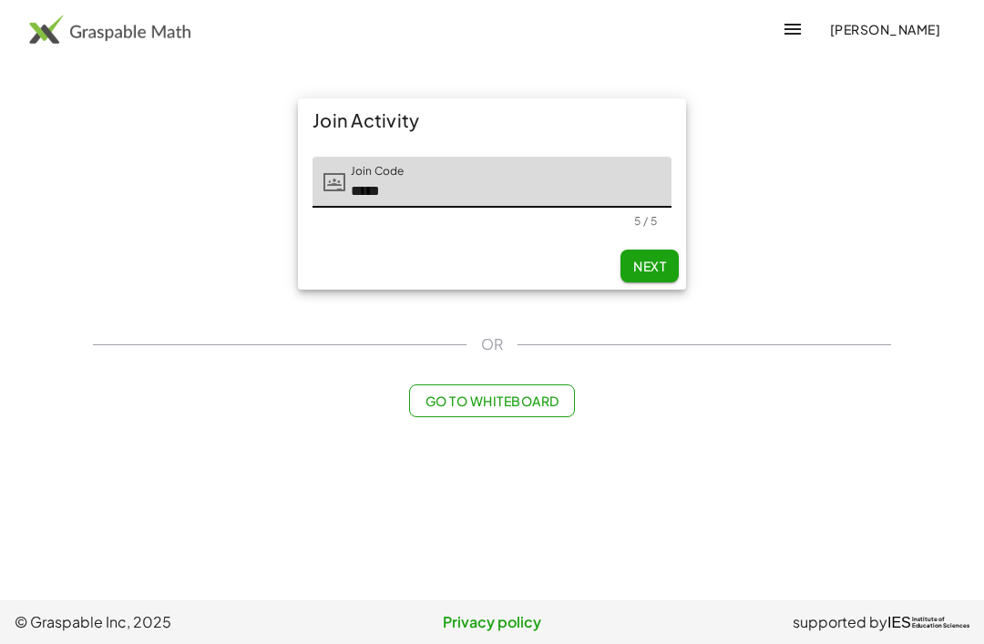
click at [657, 258] on span "Next" at bounding box center [649, 266] width 33 height 16
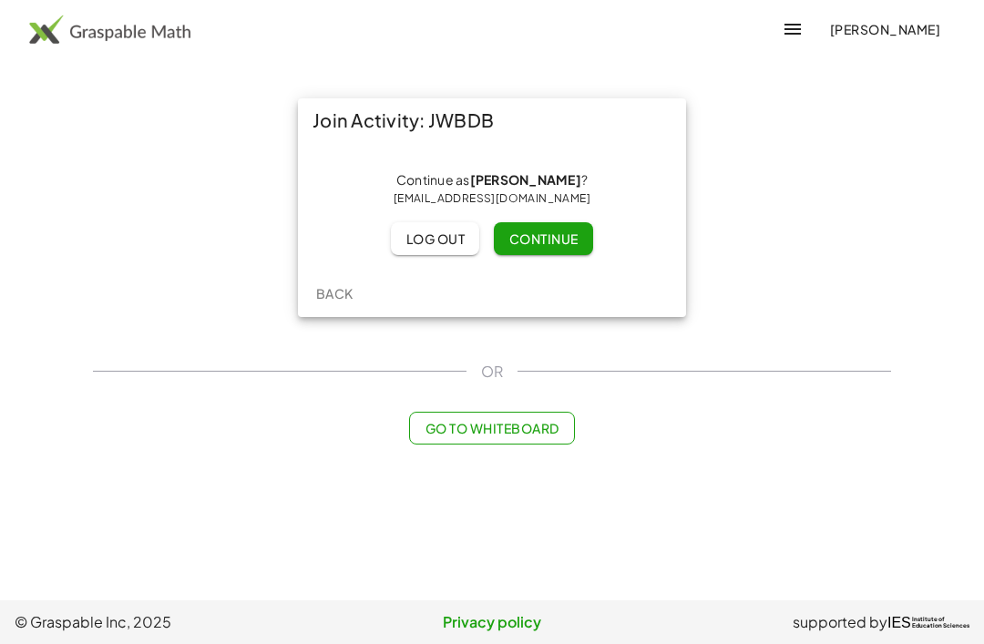
click at [559, 248] on button "Continue" at bounding box center [543, 238] width 98 height 33
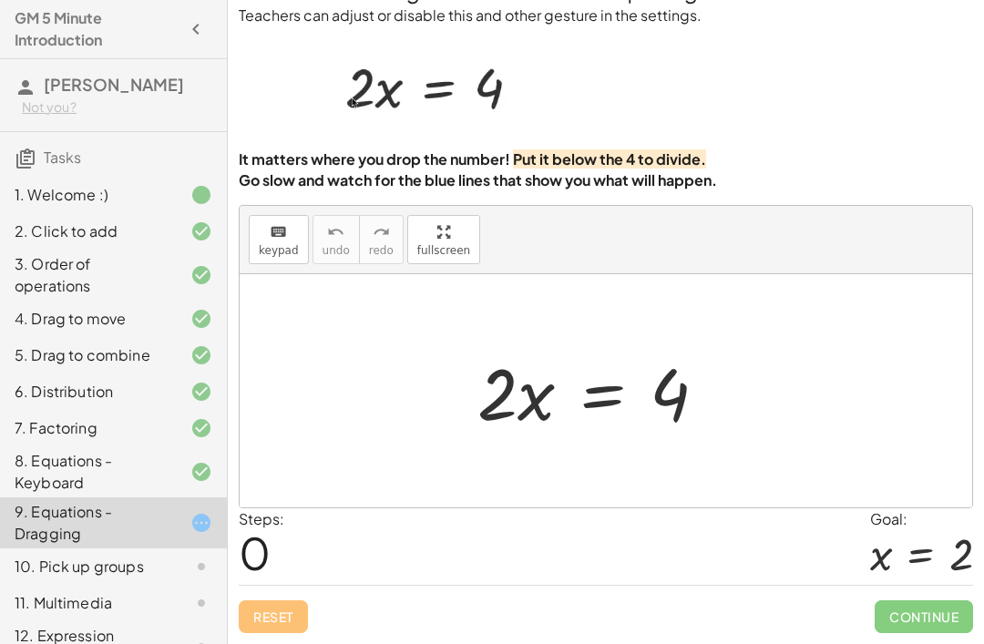
scroll to position [58, 0]
click at [617, 450] on div at bounding box center [606, 390] width 733 height 233
click at [937, 173] on p "Go slow and watch for the blue lines that show you what will happen." at bounding box center [606, 180] width 734 height 21
click at [485, 612] on div "Reset Continue" at bounding box center [606, 609] width 734 height 48
click at [280, 639] on div "You can also drag a term across the equal sign. Teachers can adjust or disable …" at bounding box center [606, 304] width 756 height 681
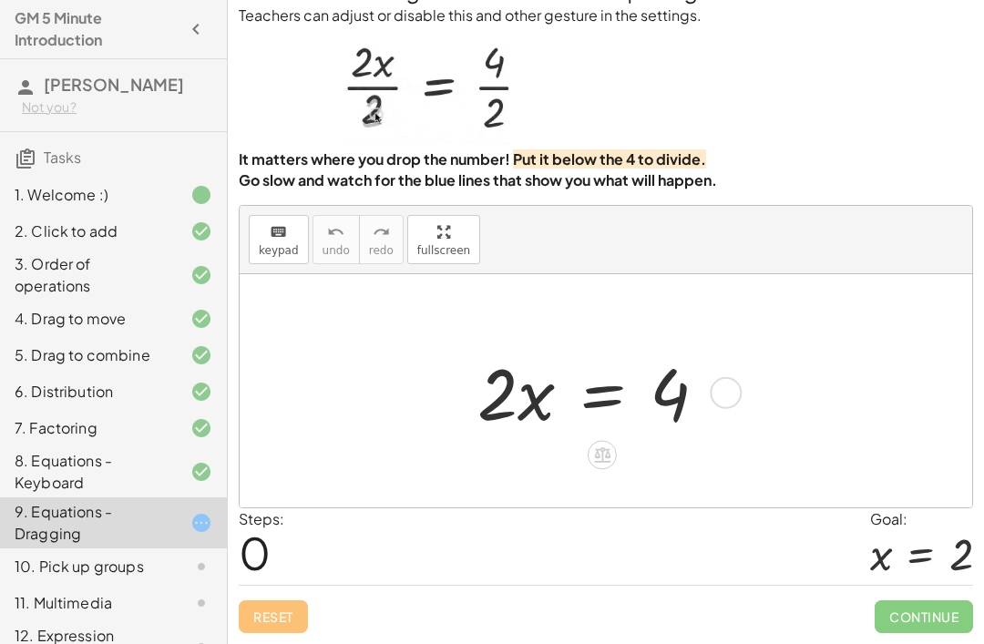
click at [350, 639] on div "You can also drag a term across the equal sign. Teachers can adjust or disable …" at bounding box center [606, 304] width 756 height 681
click at [411, 639] on div "You can also drag a term across the equal sign. Teachers can adjust or disable …" at bounding box center [606, 304] width 756 height 681
click at [476, 638] on div "You can also drag a term across the equal sign. Teachers can adjust or disable …" at bounding box center [606, 304] width 756 height 681
click at [498, 627] on div "Reset Continue" at bounding box center [606, 609] width 734 height 48
click at [520, 637] on div "You can also drag a term across the equal sign. Teachers can adjust or disable …" at bounding box center [606, 304] width 756 height 681
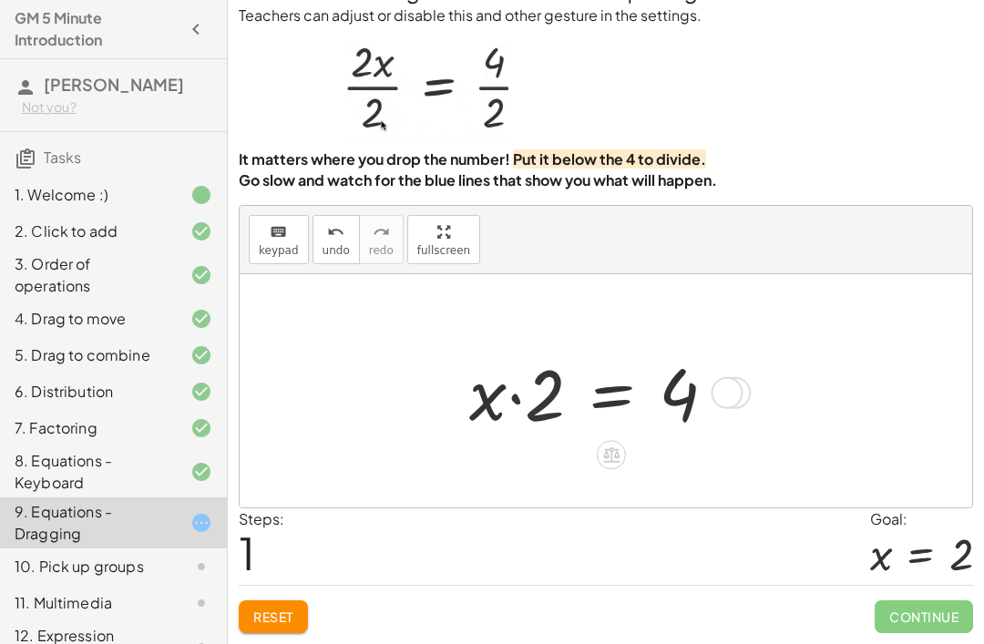
click at [290, 611] on span "Reset" at bounding box center [273, 617] width 40 height 16
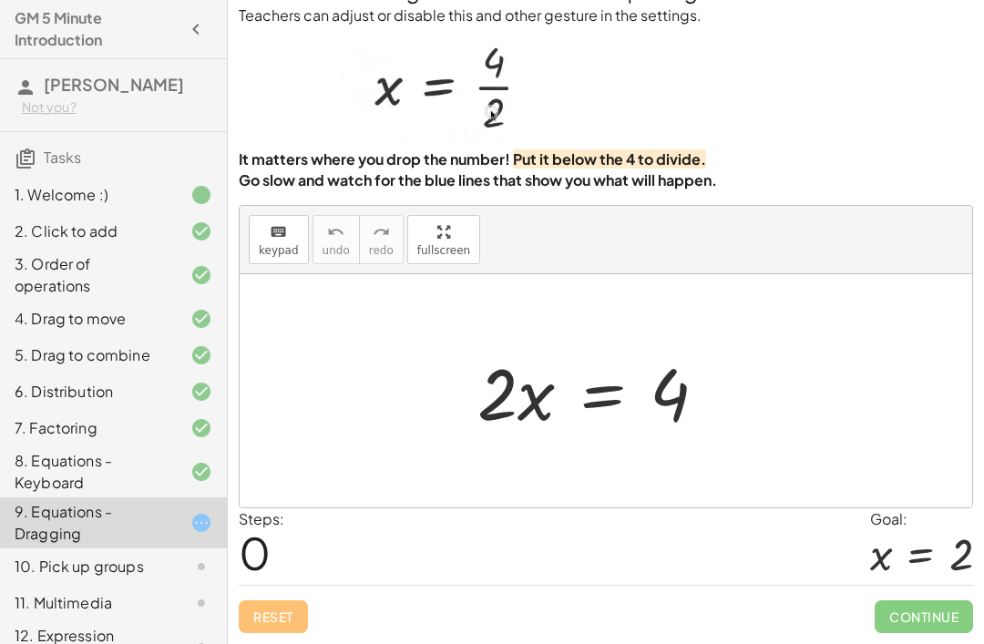
click at [290, 611] on div "Reset Continue" at bounding box center [606, 609] width 734 height 48
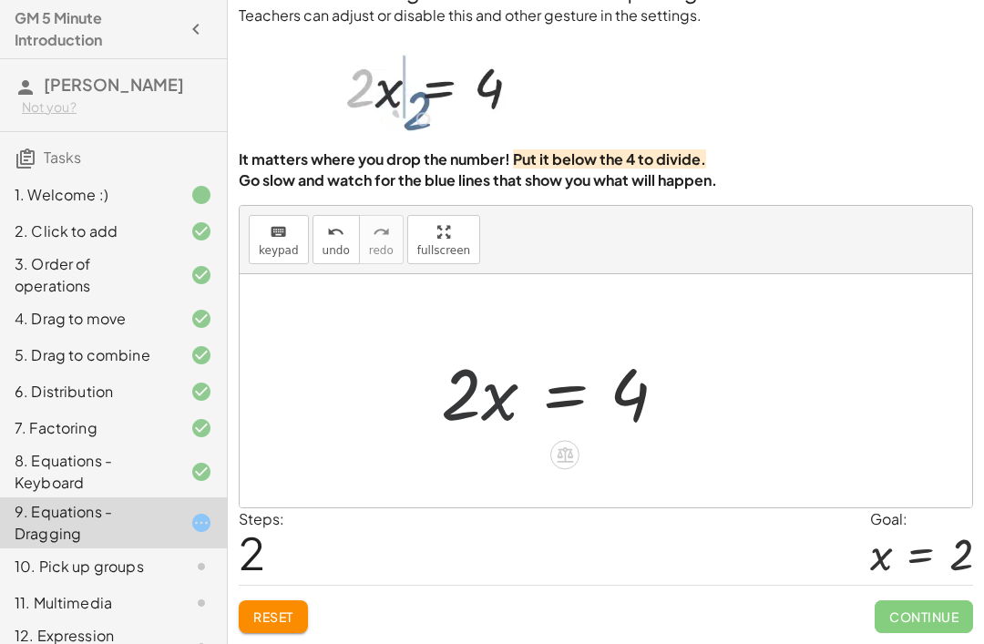
click at [297, 625] on button "Reset" at bounding box center [273, 616] width 69 height 33
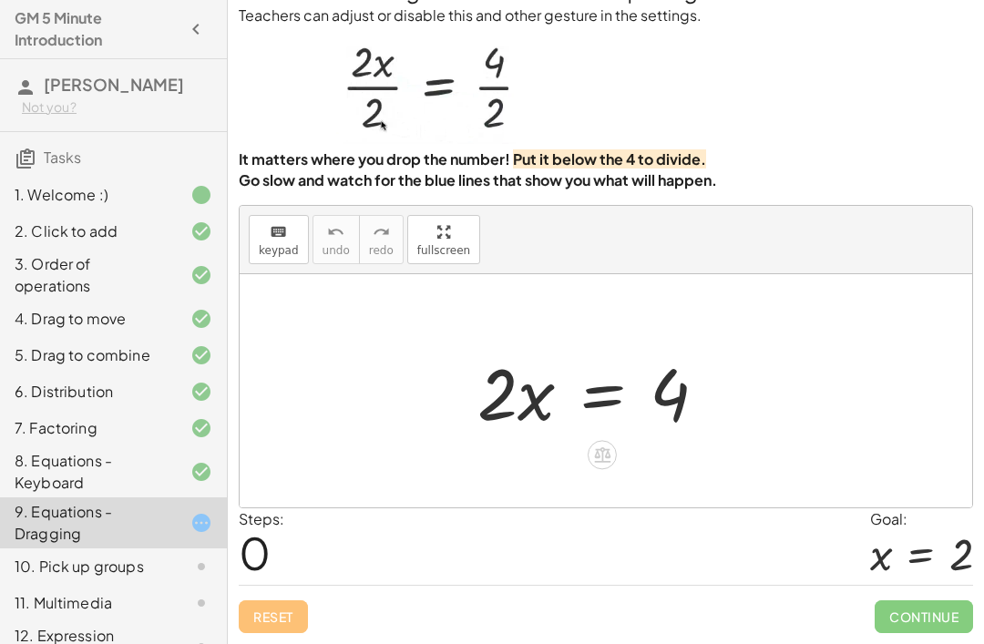
click at [947, 631] on div "You can also drag a term across the equal sign. Teachers can adjust or disable …" at bounding box center [606, 304] width 756 height 681
click at [920, 631] on div "You can also drag a term across the equal sign. Teachers can adjust or disable …" at bounding box center [606, 304] width 756 height 681
click at [979, 638] on div "You can also drag a term across the equal sign. Teachers can adjust or disable …" at bounding box center [606, 304] width 756 height 681
click at [979, 637] on div "You can also drag a term across the equal sign. Teachers can adjust or disable …" at bounding box center [606, 304] width 756 height 681
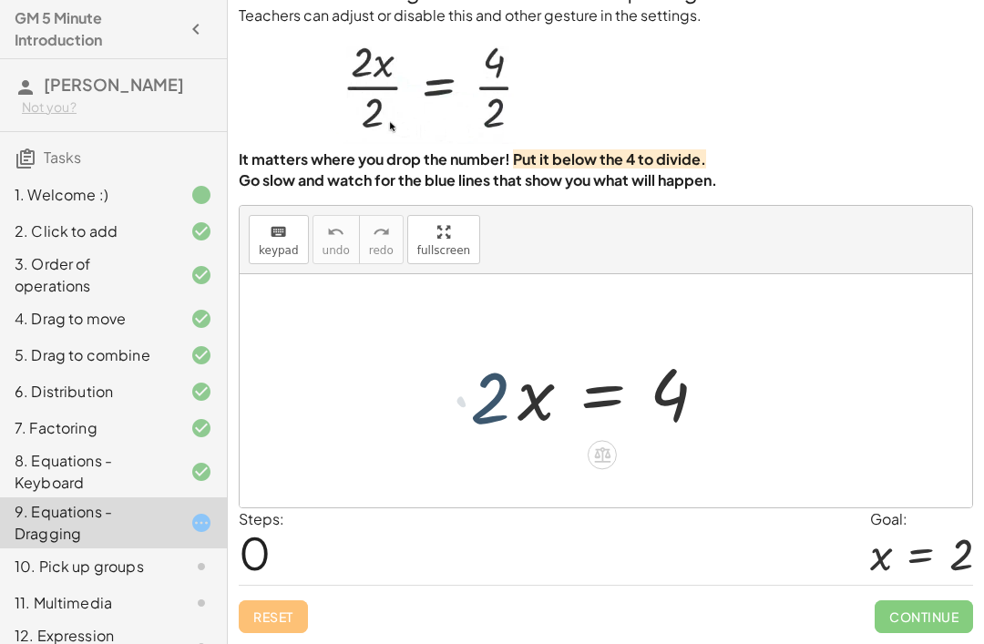
click at [147, 607] on div "11. Multimedia" at bounding box center [113, 603] width 227 height 36
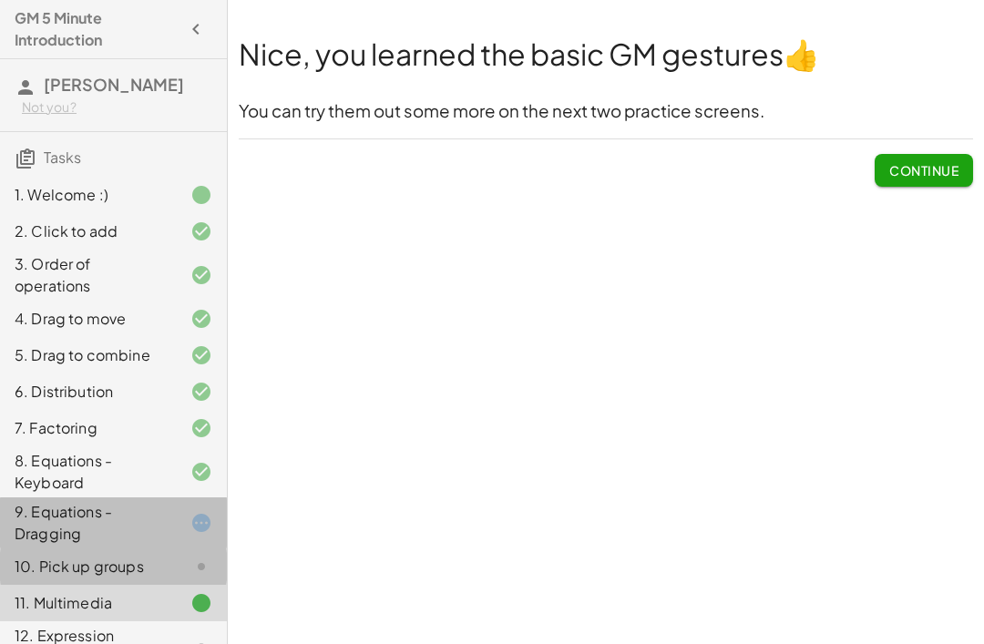
click at [175, 534] on div at bounding box center [186, 523] width 51 height 22
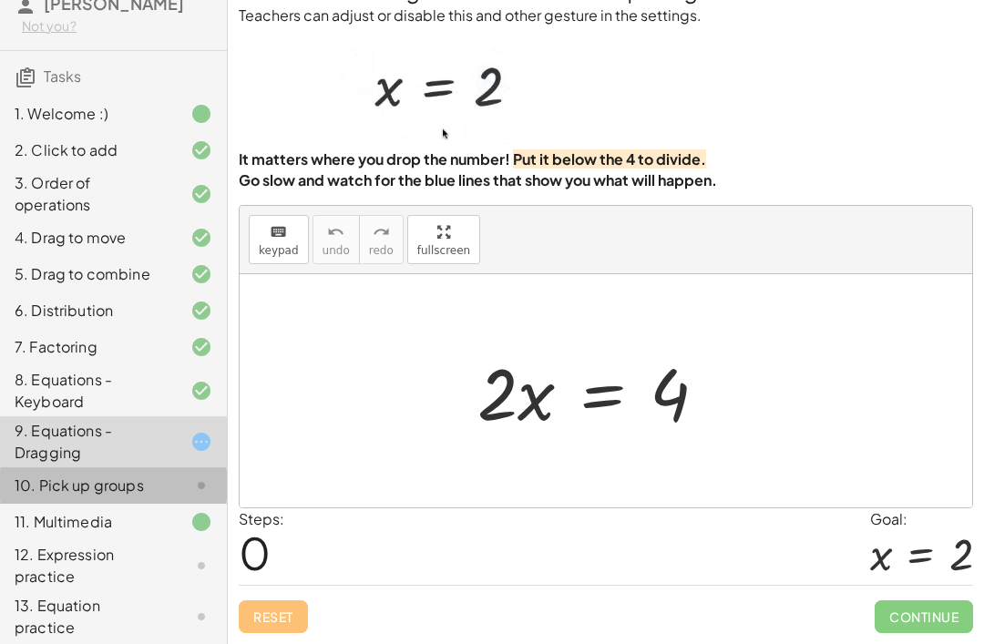
scroll to position [83, 0]
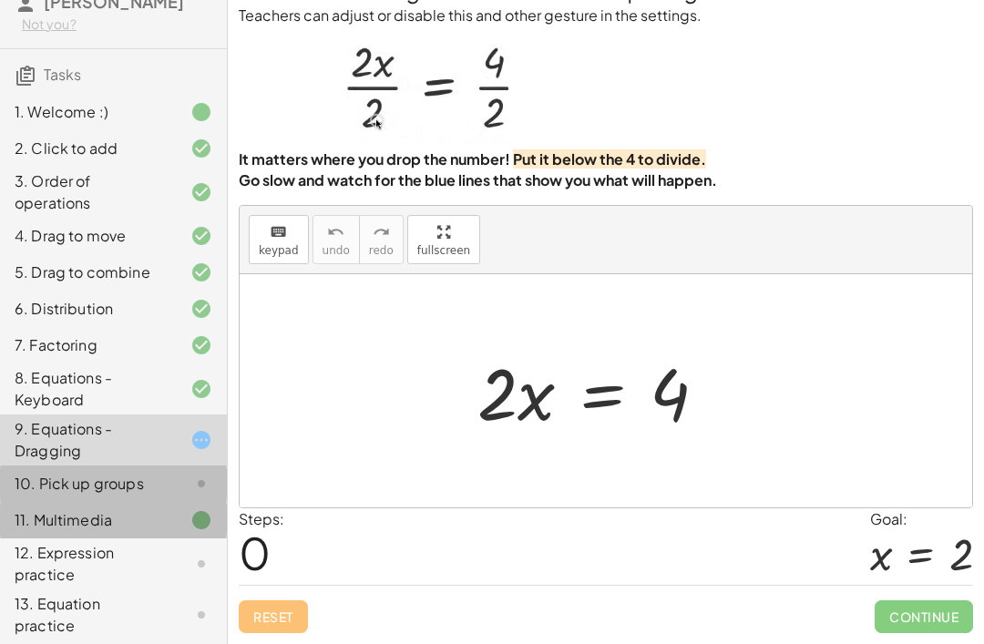
click at [175, 539] on div "11. Multimedia" at bounding box center [113, 520] width 227 height 36
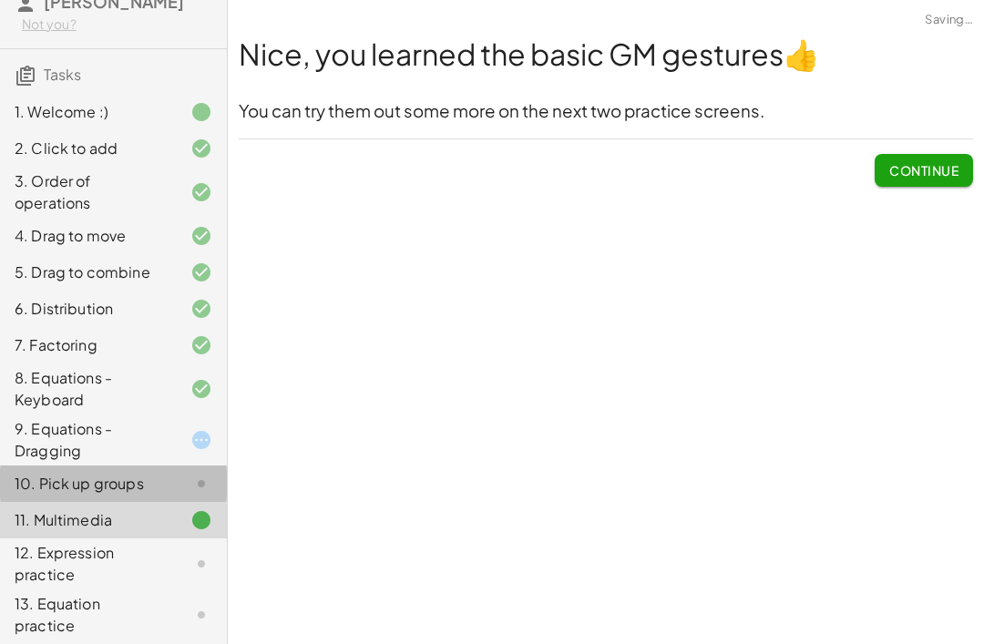
click at [190, 451] on div at bounding box center [186, 440] width 51 height 22
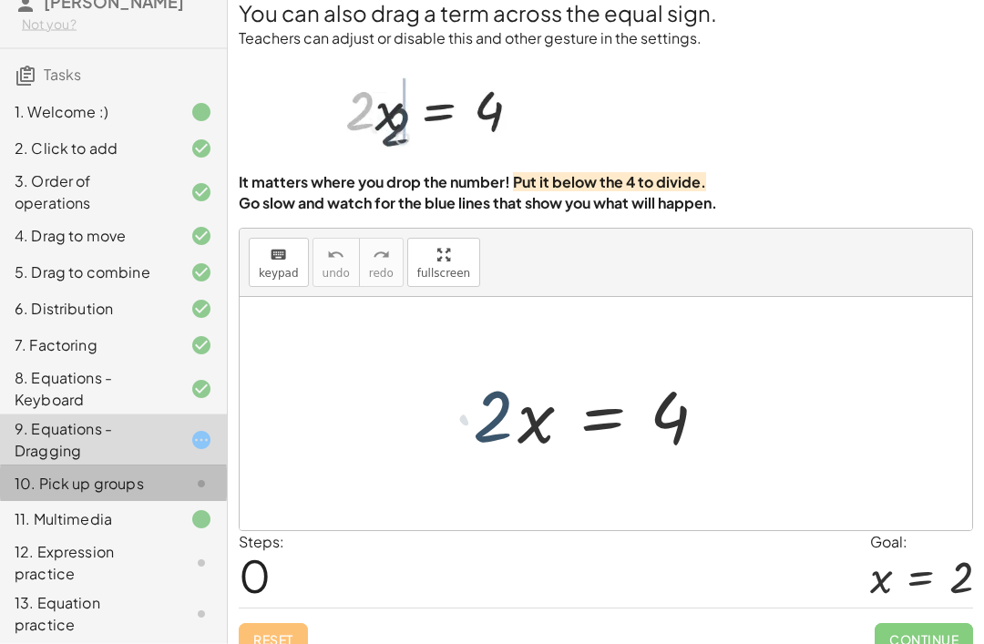
scroll to position [0, 0]
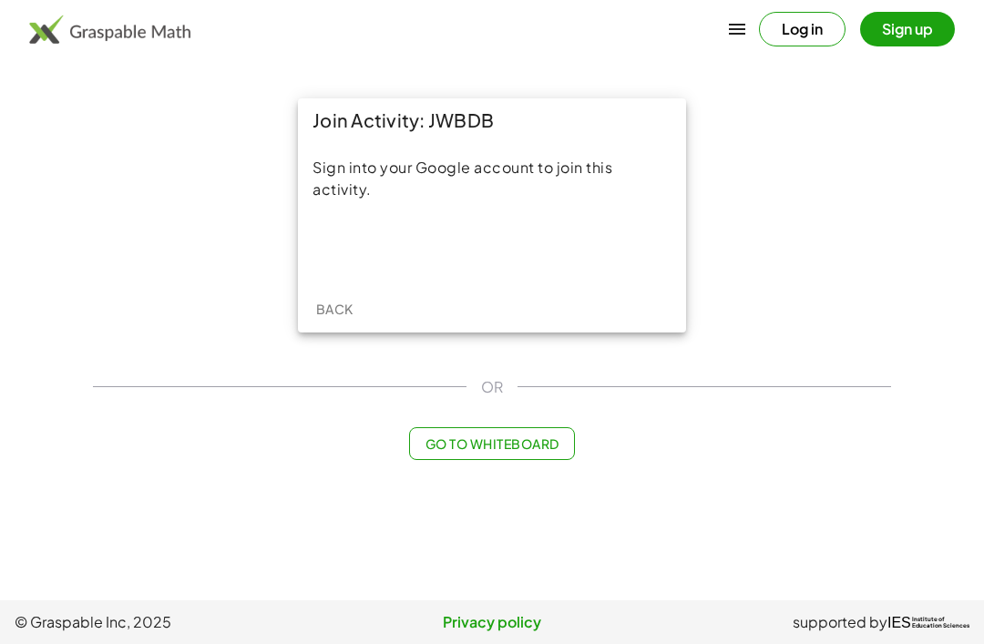
click at [540, 247] on div "Sign in with Google. Opens in new tab" at bounding box center [492, 248] width 168 height 40
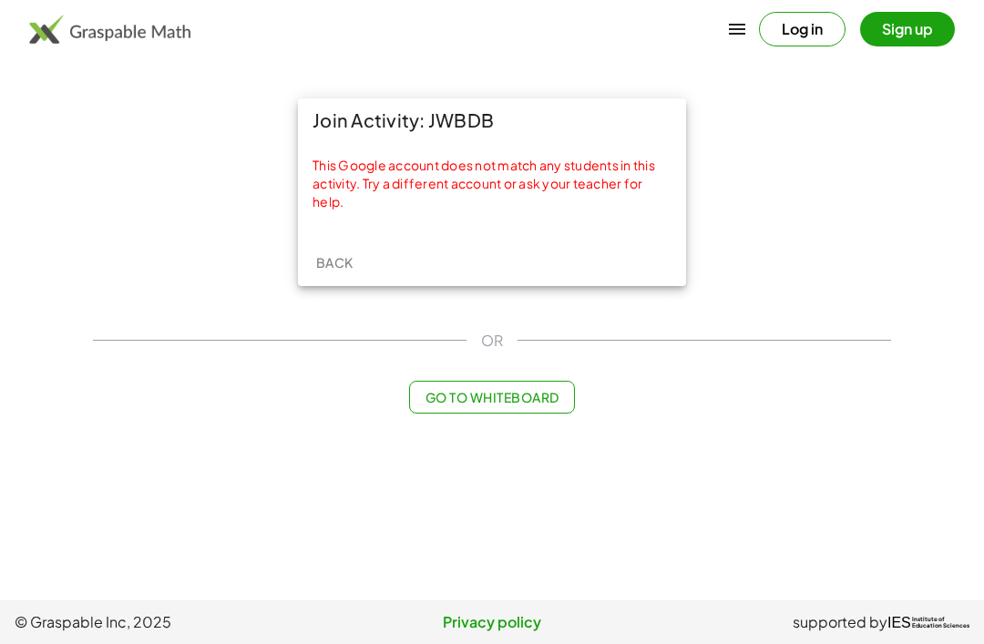
click at [830, 24] on button "Log in" at bounding box center [802, 29] width 87 height 35
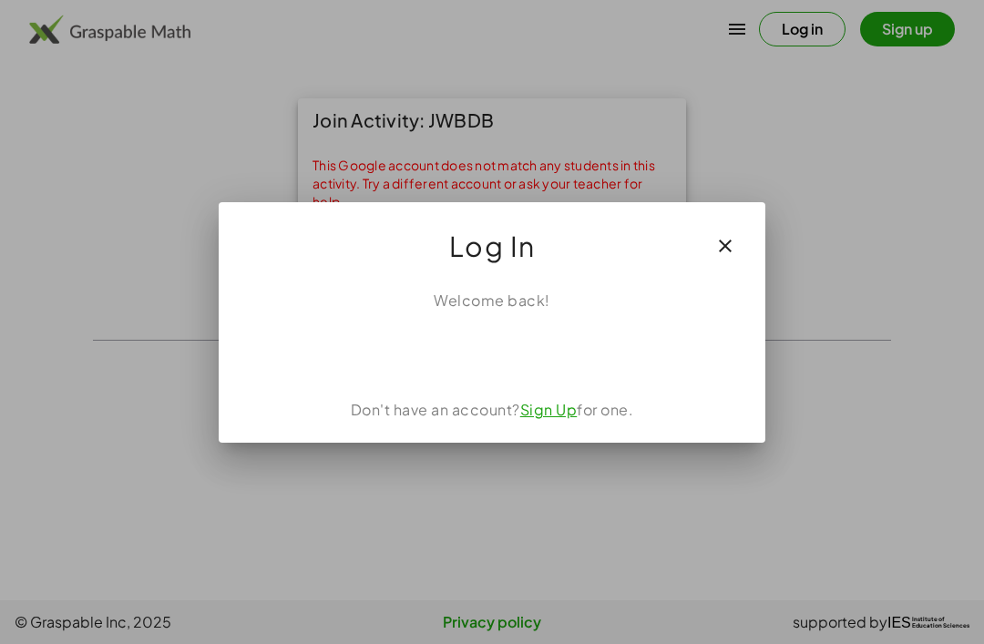
click at [538, 350] on div "Sign in with Google. Opens in new tab" at bounding box center [493, 352] width 200 height 40
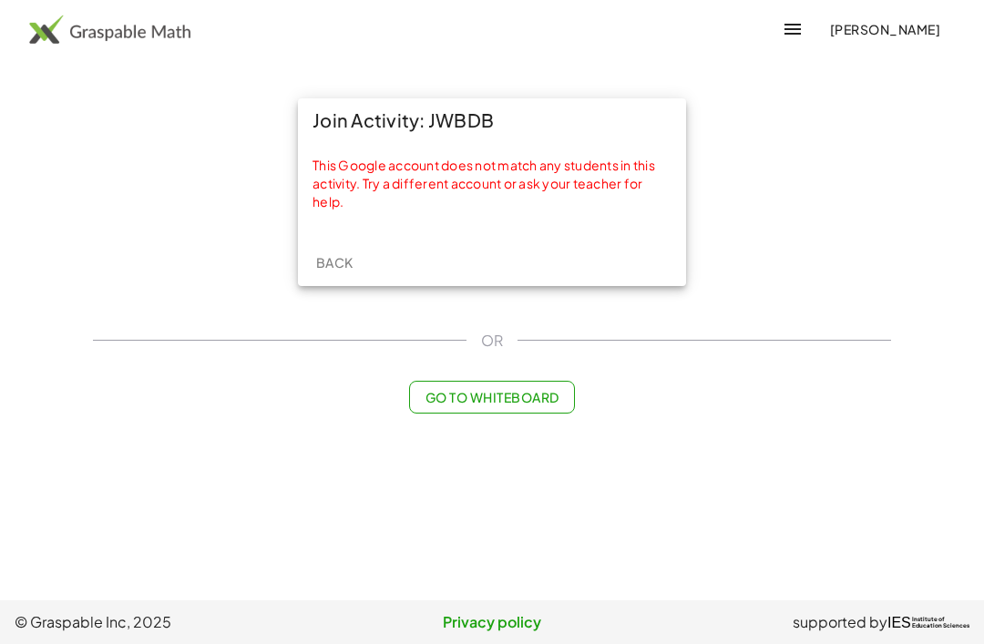
click at [771, 30] on button "button" at bounding box center [793, 29] width 44 height 44
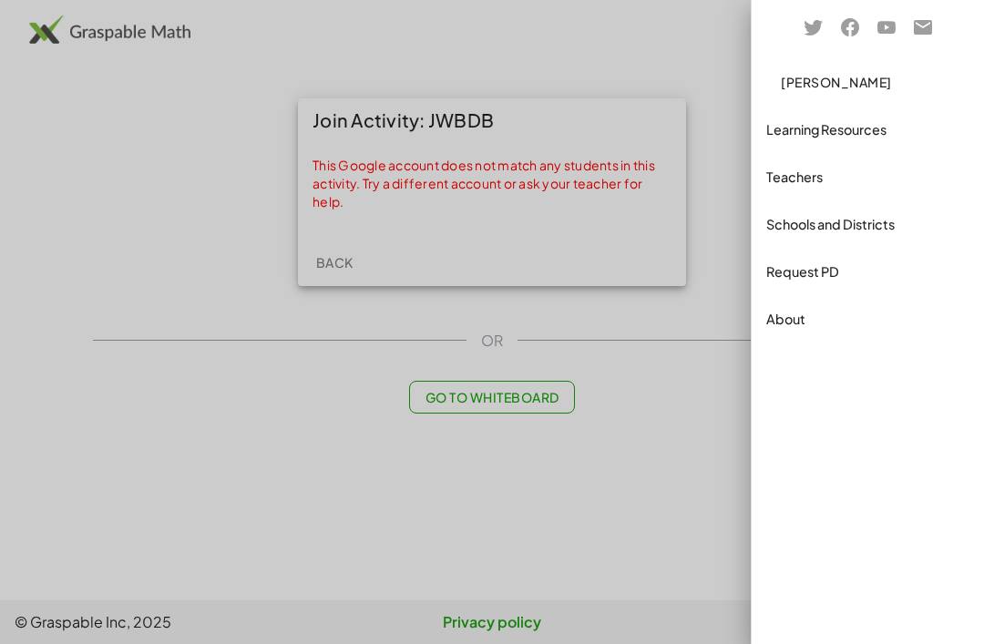
click at [711, 216] on div at bounding box center [492, 322] width 984 height 644
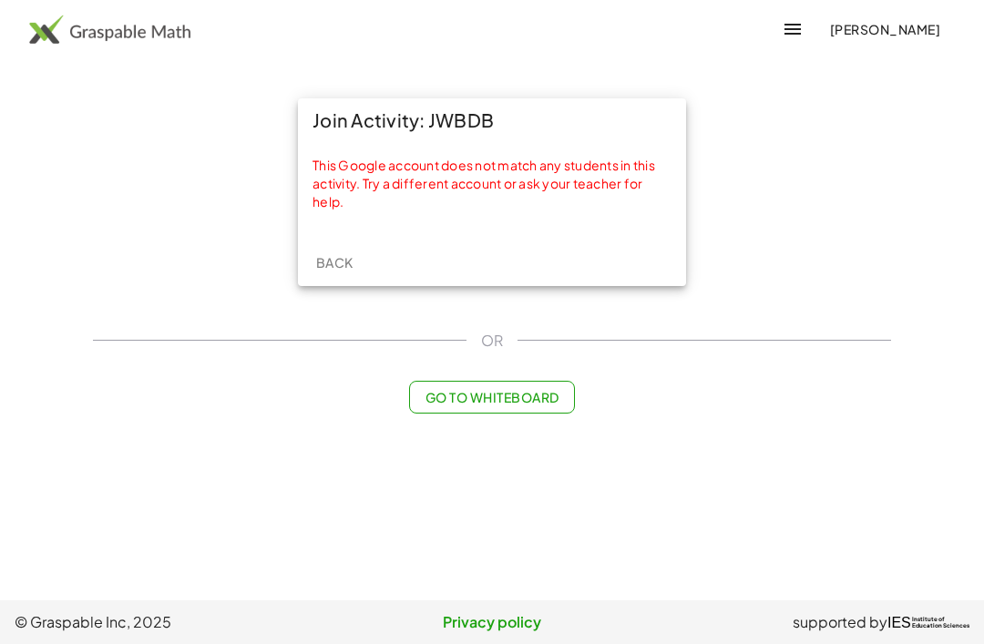
click at [549, 391] on span "Go to Whiteboard" at bounding box center [492, 397] width 134 height 16
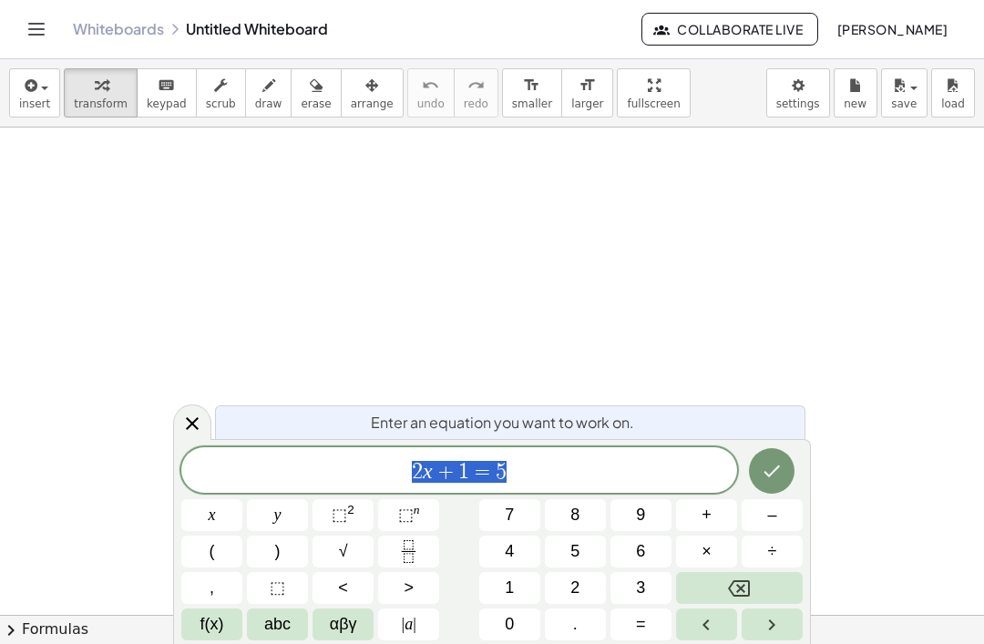
click at [46, 33] on icon "Toggle navigation" at bounding box center [37, 29] width 22 height 22
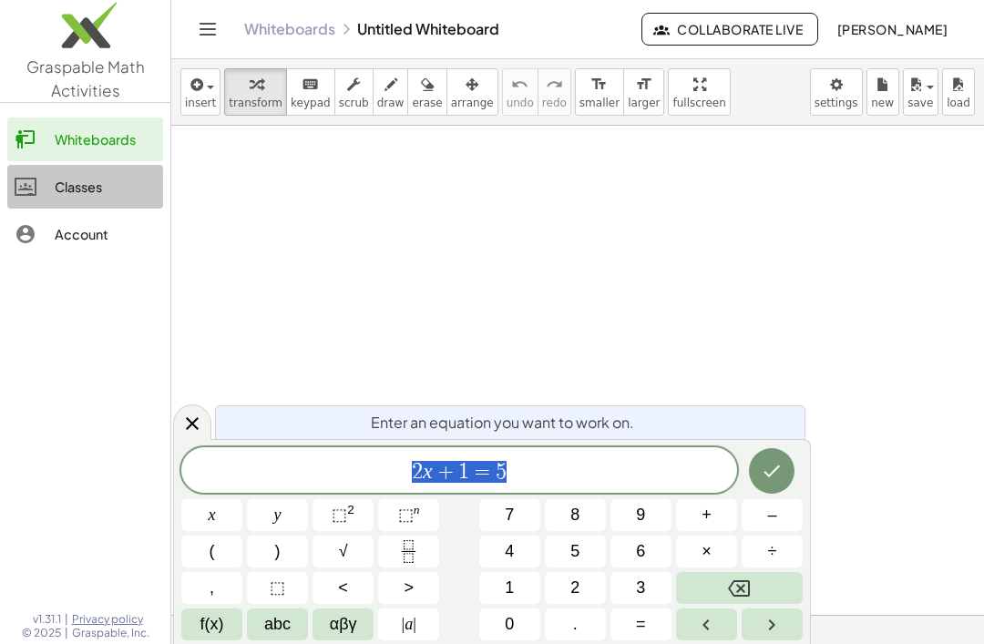
click at [37, 202] on link "Classes" at bounding box center [85, 187] width 156 height 44
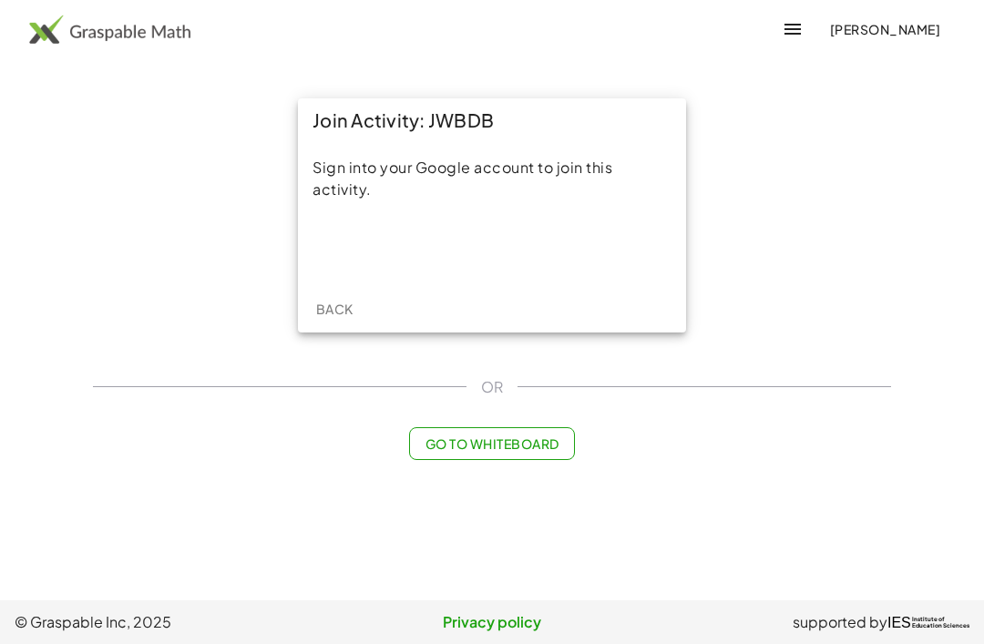
click at [782, 34] on icon "button" at bounding box center [793, 29] width 22 height 22
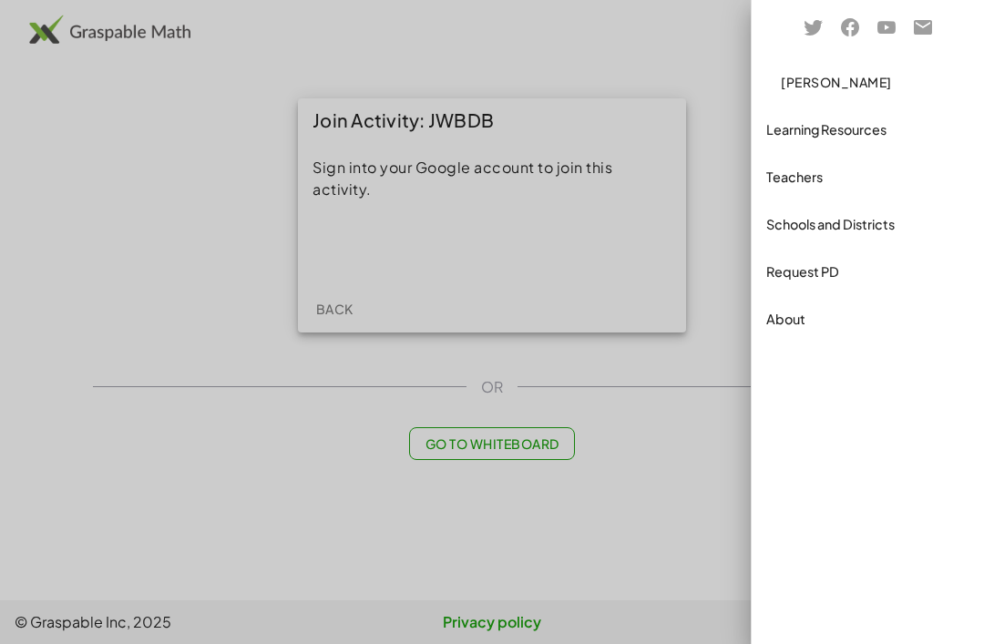
click at [723, 165] on div at bounding box center [492, 322] width 984 height 644
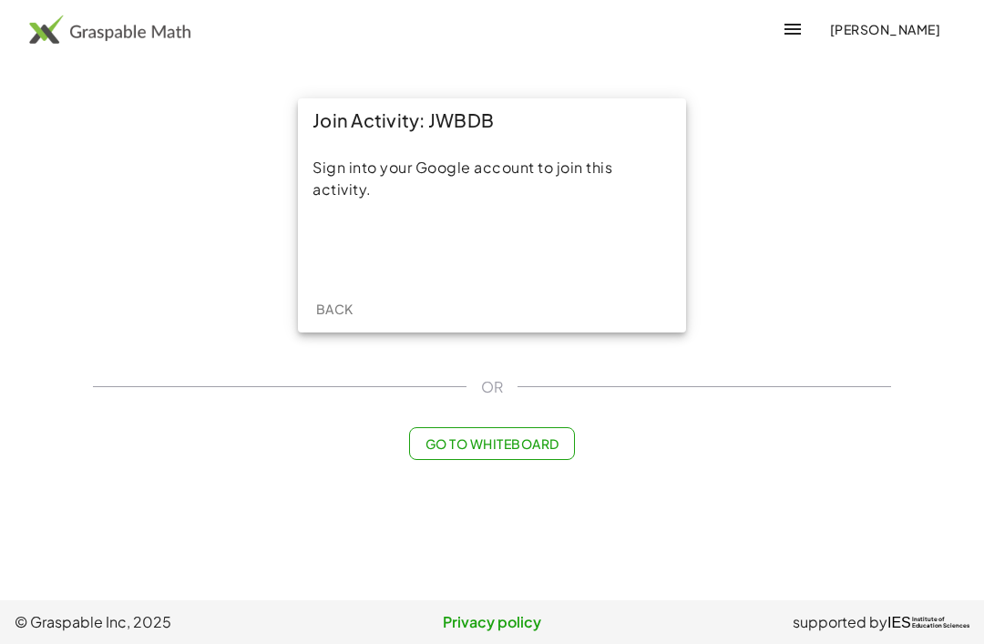
click at [507, 253] on div "Sign in with Google. Opens in new tab" at bounding box center [493, 248] width 200 height 40
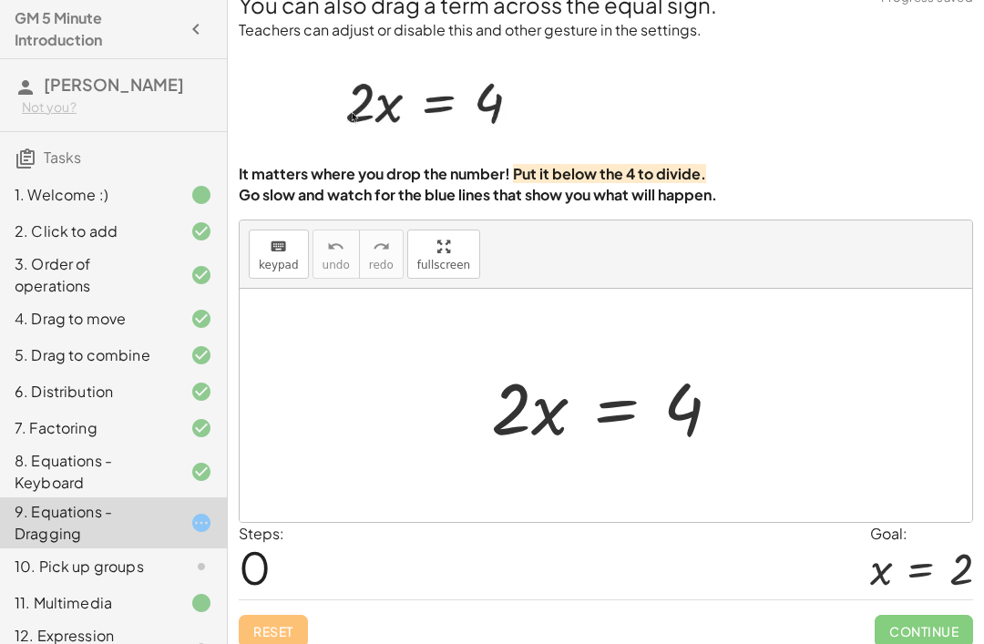
scroll to position [58, 0]
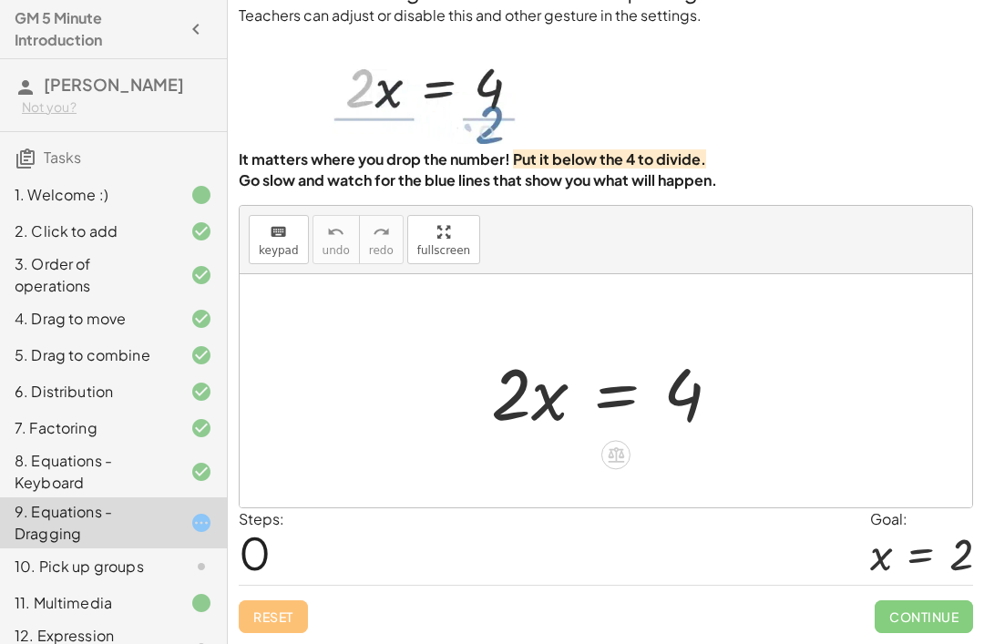
click at [617, 460] on icon at bounding box center [616, 454] width 16 height 15
click at [623, 446] on div "×" at bounding box center [615, 454] width 29 height 29
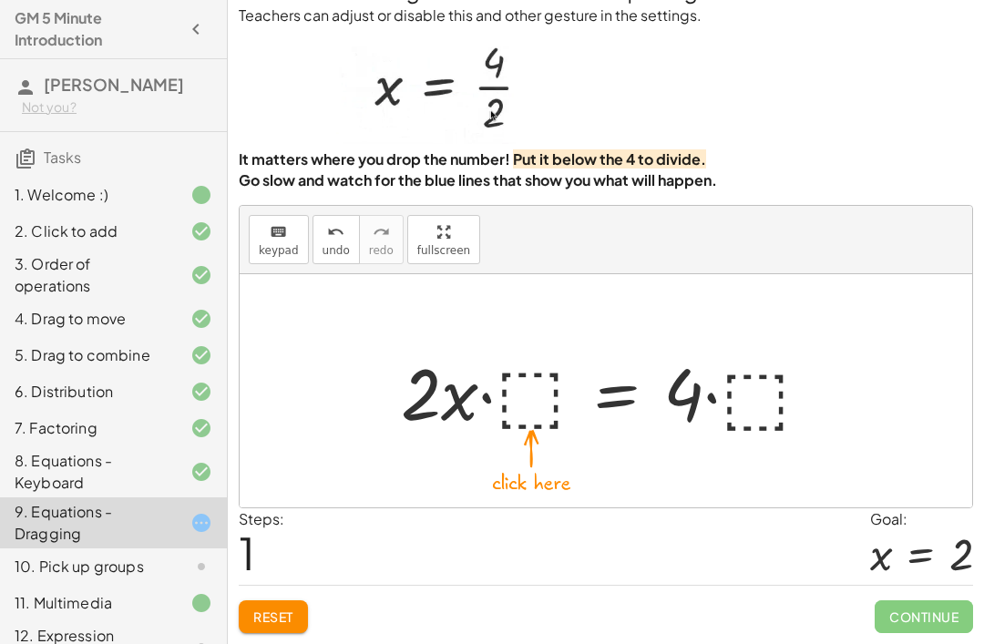
click at [292, 630] on button "Reset" at bounding box center [273, 616] width 69 height 33
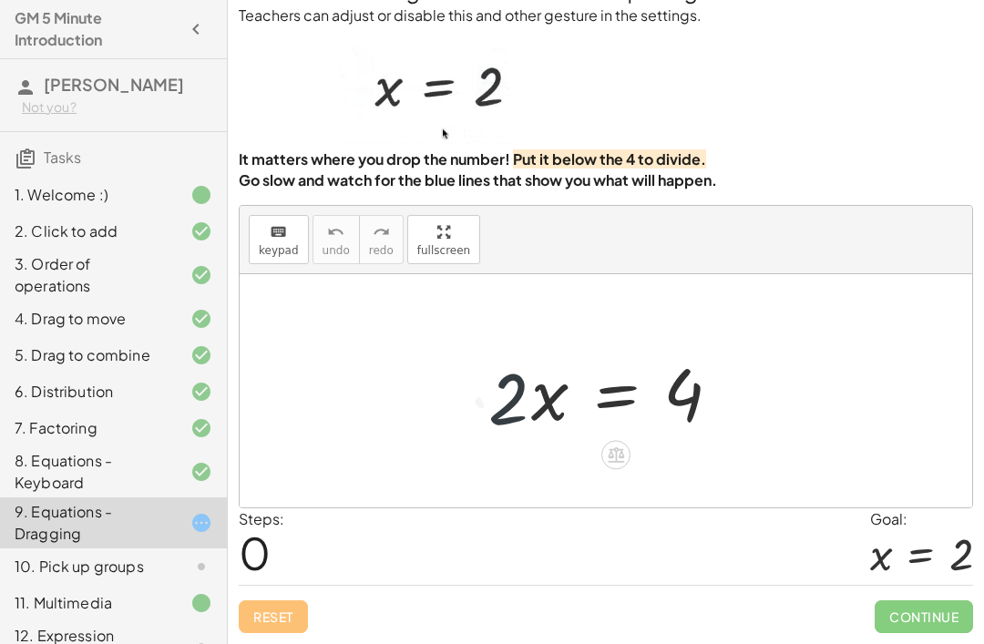
click at [624, 464] on div at bounding box center [615, 454] width 29 height 29
click at [654, 457] on span "÷" at bounding box center [652, 455] width 10 height 26
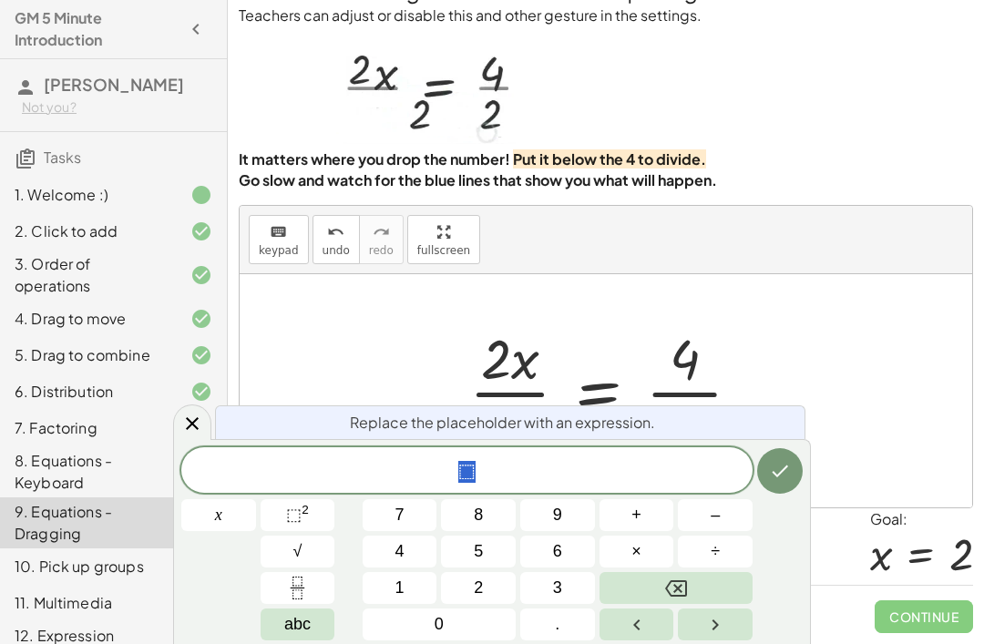
click at [491, 575] on button "2" at bounding box center [478, 588] width 75 height 32
click at [784, 462] on icon "Done" at bounding box center [780, 471] width 22 height 22
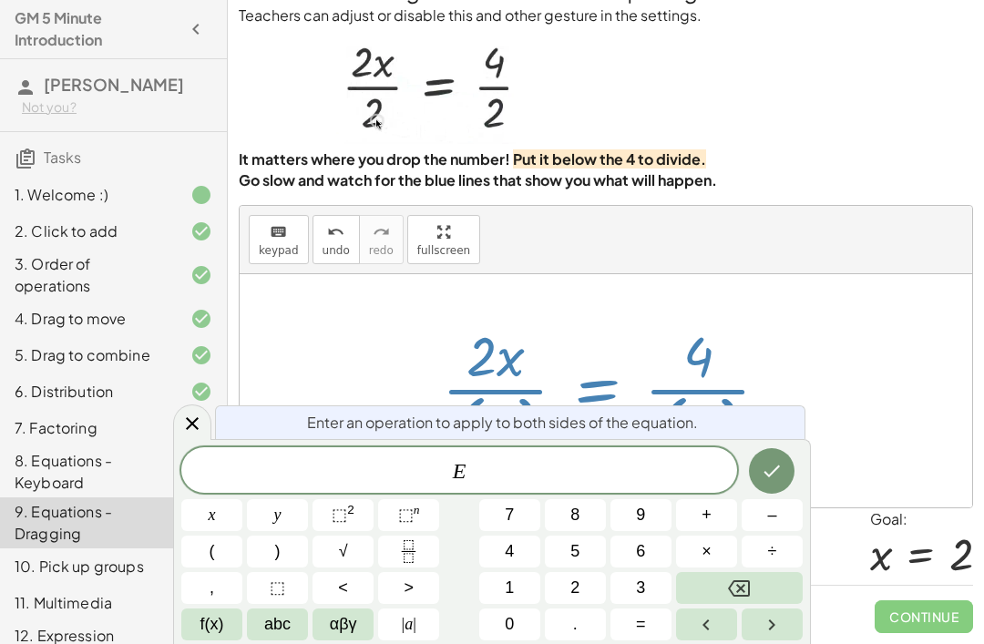
click at [777, 462] on icon "Done" at bounding box center [772, 471] width 22 height 22
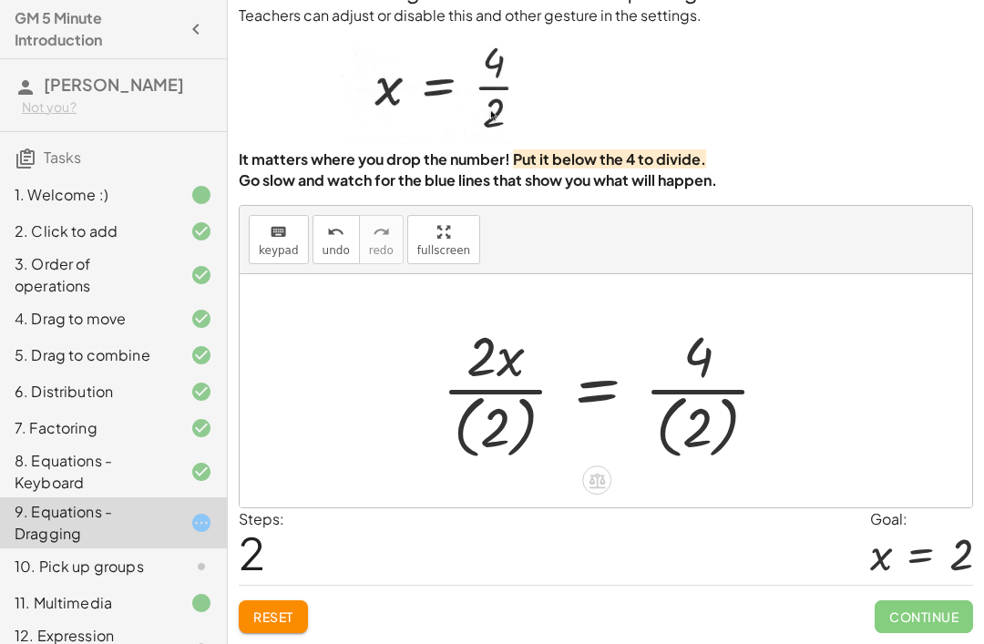
click at [310, 588] on div "Reset Continue" at bounding box center [606, 609] width 734 height 48
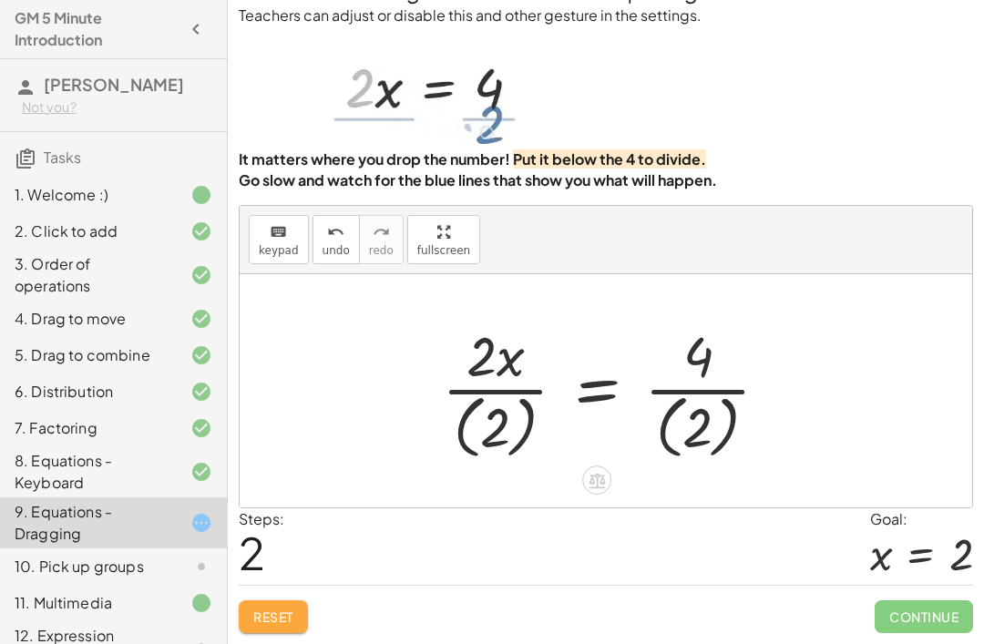
click at [268, 630] on button "Reset" at bounding box center [273, 616] width 69 height 33
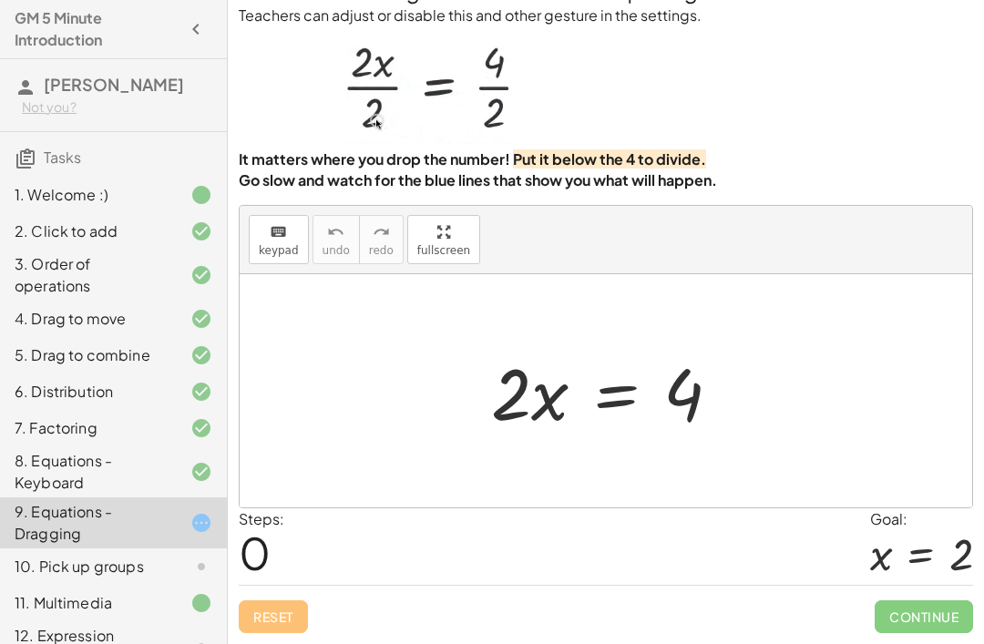
click at [276, 638] on div "You can also drag a term across the equal sign. Teachers can adjust or disable …" at bounding box center [606, 304] width 756 height 681
click at [619, 460] on icon at bounding box center [616, 454] width 16 height 15
click at [688, 454] on icon at bounding box center [688, 455] width 11 height 3
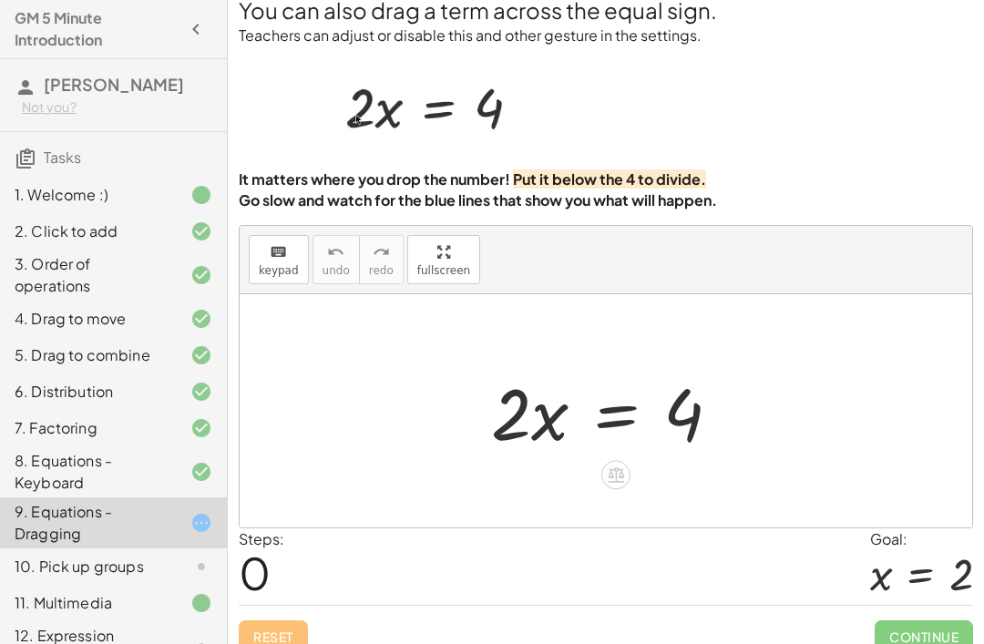
scroll to position [0, 0]
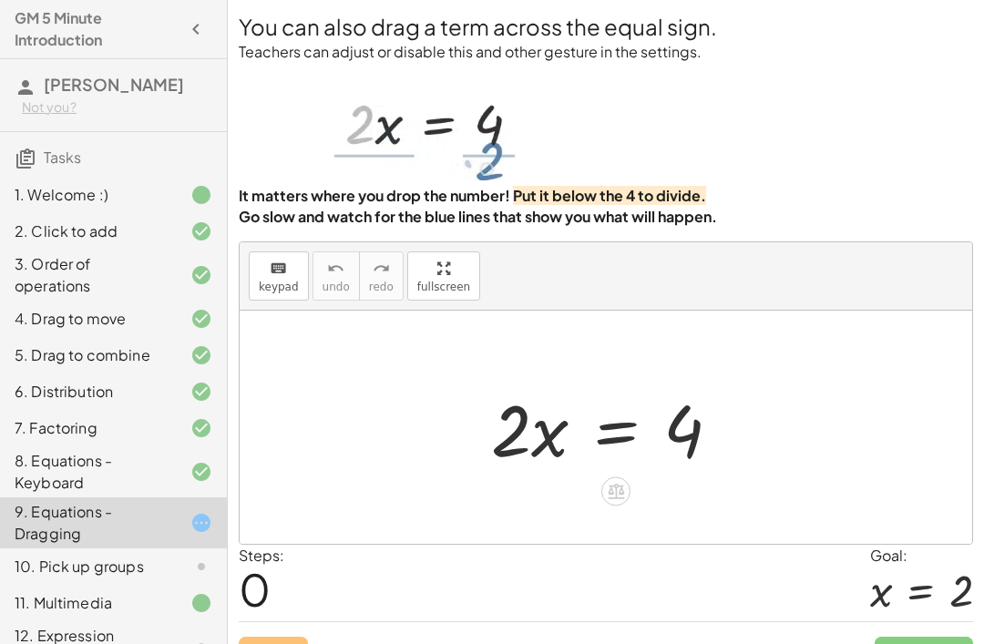
click at [621, 604] on div "Steps: 0 Goal: x = 2" at bounding box center [606, 583] width 734 height 76
click at [513, 615] on div "Steps: 0 Goal: x = 2" at bounding box center [606, 583] width 734 height 76
click at [581, 590] on div "Steps: 0 Goal: x = 2" at bounding box center [606, 583] width 734 height 76
click at [638, 600] on div "Steps: 0 Goal: x = 2" at bounding box center [606, 583] width 734 height 76
click at [637, 599] on div "Steps: 0 Goal: x = 2" at bounding box center [606, 583] width 734 height 76
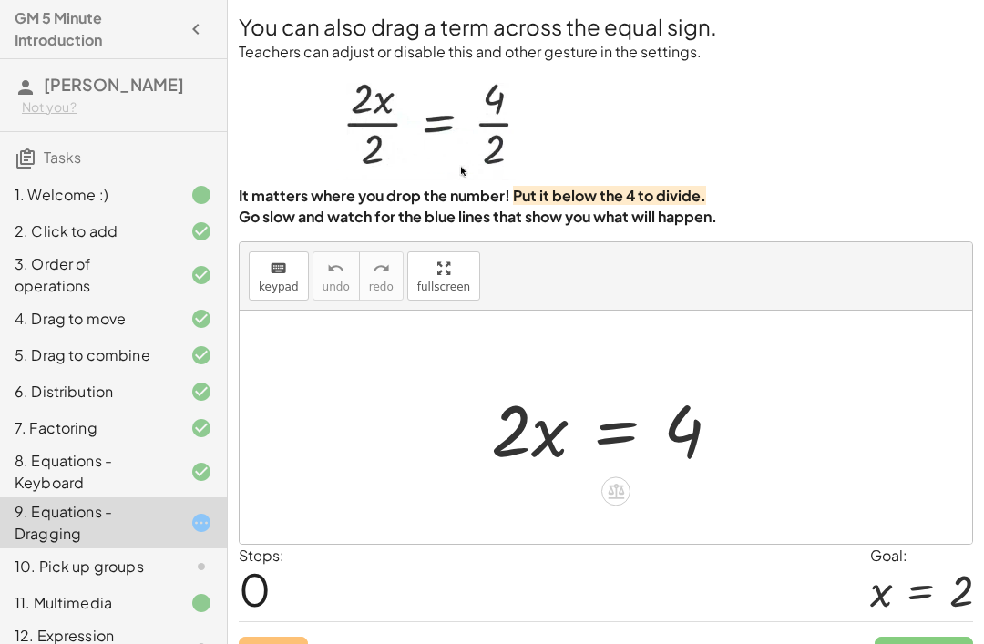
click at [617, 606] on div "Steps: 0 Goal: x = 2" at bounding box center [606, 583] width 734 height 76
click at [742, 621] on div "Steps: 0 Goal: x = 2" at bounding box center [606, 583] width 734 height 76
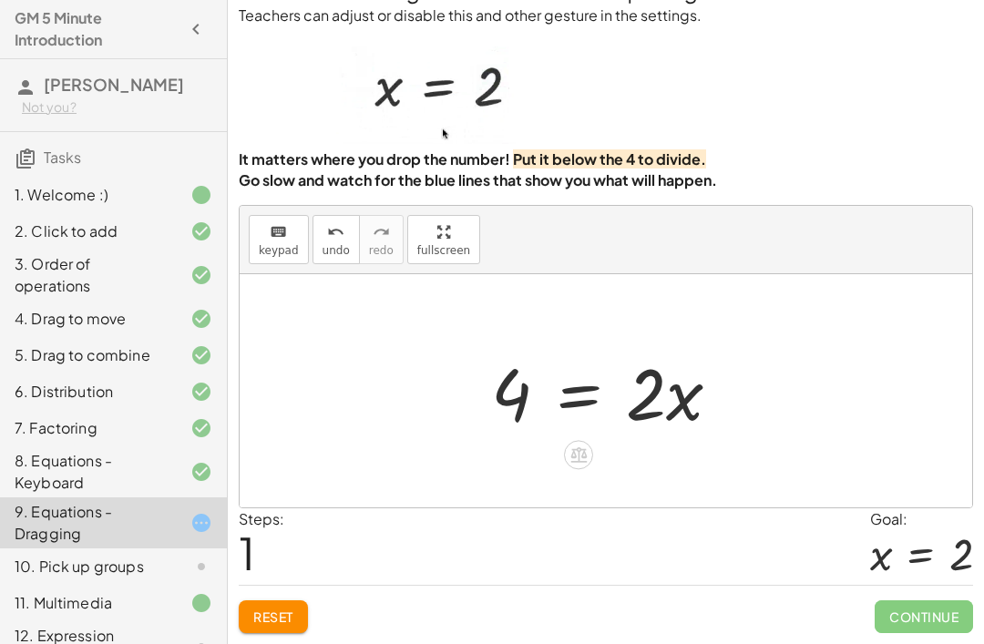
click at [268, 613] on span "Reset" at bounding box center [273, 617] width 40 height 16
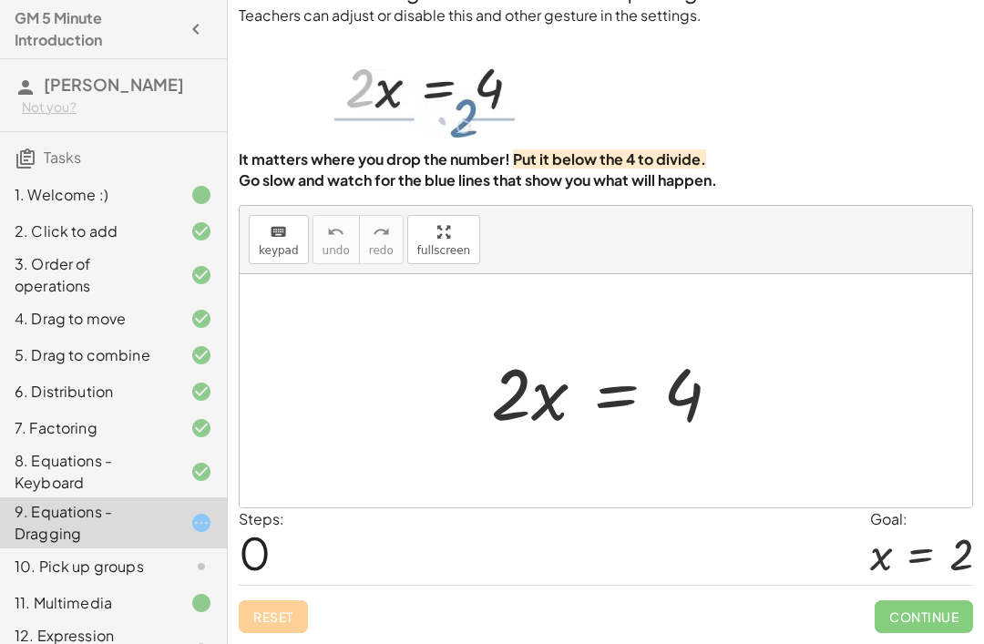
click at [267, 613] on div "Reset Continue" at bounding box center [606, 609] width 734 height 48
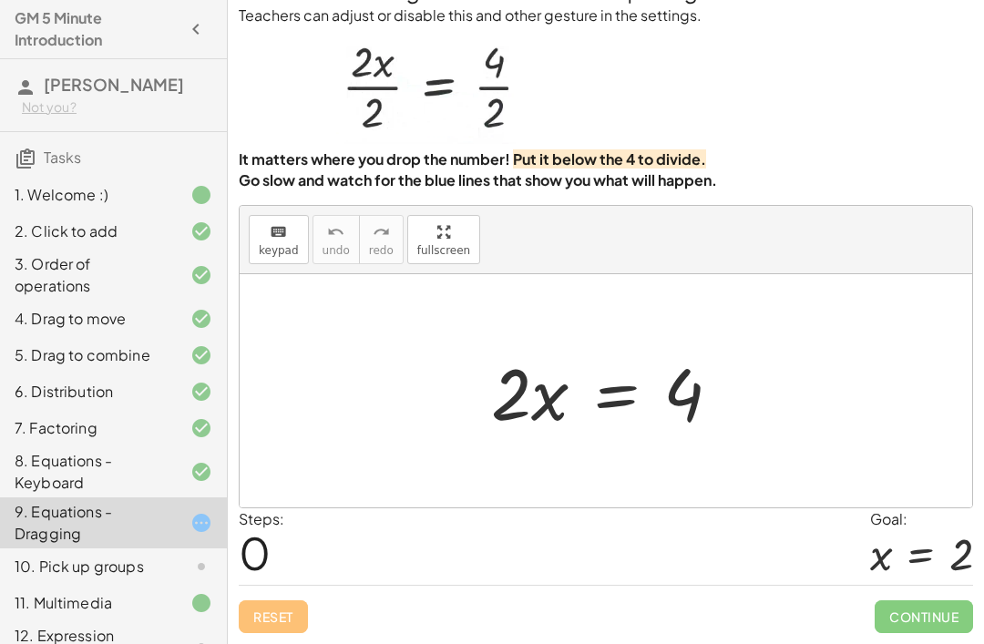
click at [306, 589] on div "Reset Continue" at bounding box center [606, 609] width 734 height 48
click at [446, 609] on div "Reset Continue" at bounding box center [606, 609] width 734 height 48
click at [446, 610] on div "Reset Continue" at bounding box center [606, 609] width 734 height 48
click at [257, 631] on div "You can also drag a term across the equal sign. Teachers can adjust or disable …" at bounding box center [606, 304] width 756 height 681
click at [165, 614] on div at bounding box center [186, 603] width 51 height 22
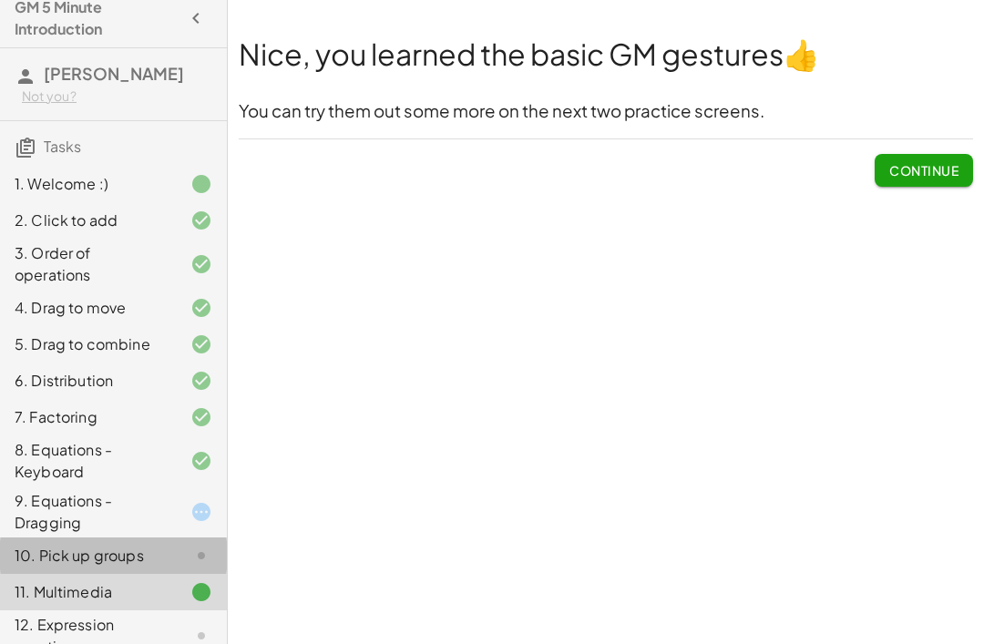
scroll to position [12, 0]
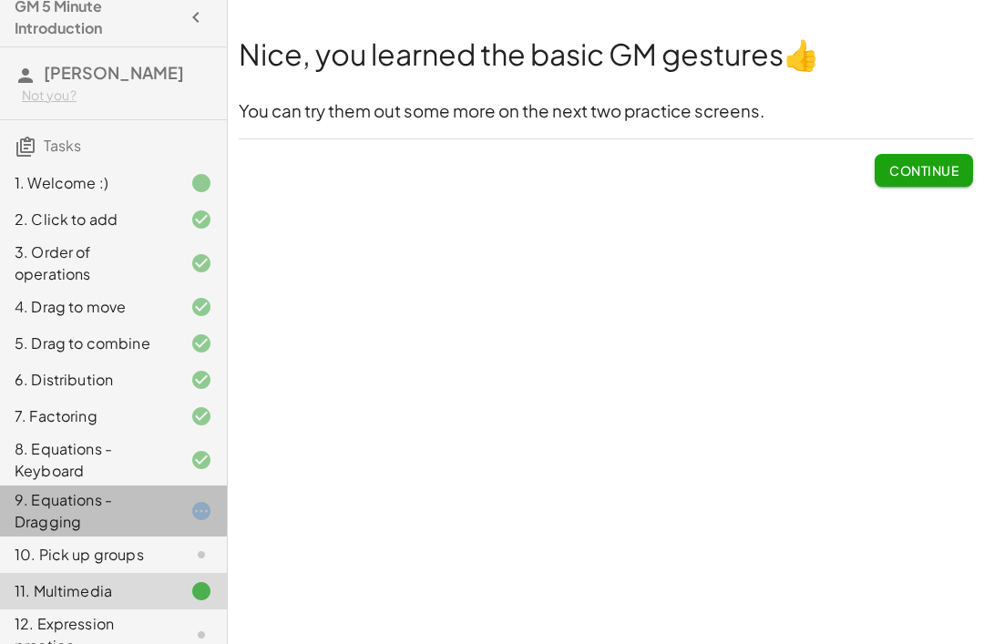
click at [106, 528] on div "9. Equations - Dragging" at bounding box center [88, 511] width 147 height 44
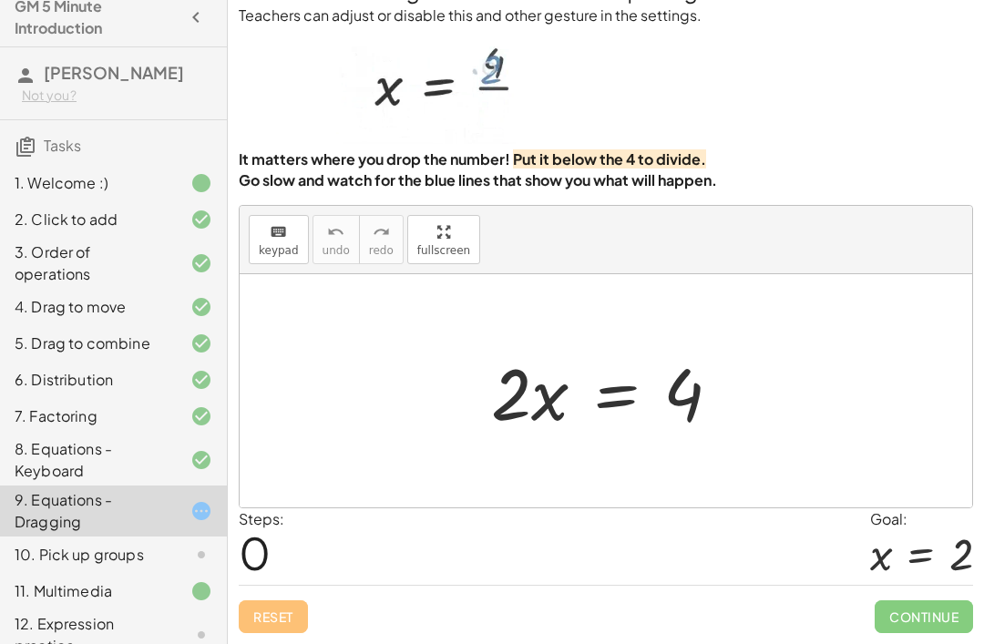
scroll to position [51, 0]
click at [794, 597] on div "Reset Continue" at bounding box center [606, 609] width 734 height 48
click at [795, 598] on div "Reset Continue" at bounding box center [606, 609] width 734 height 48
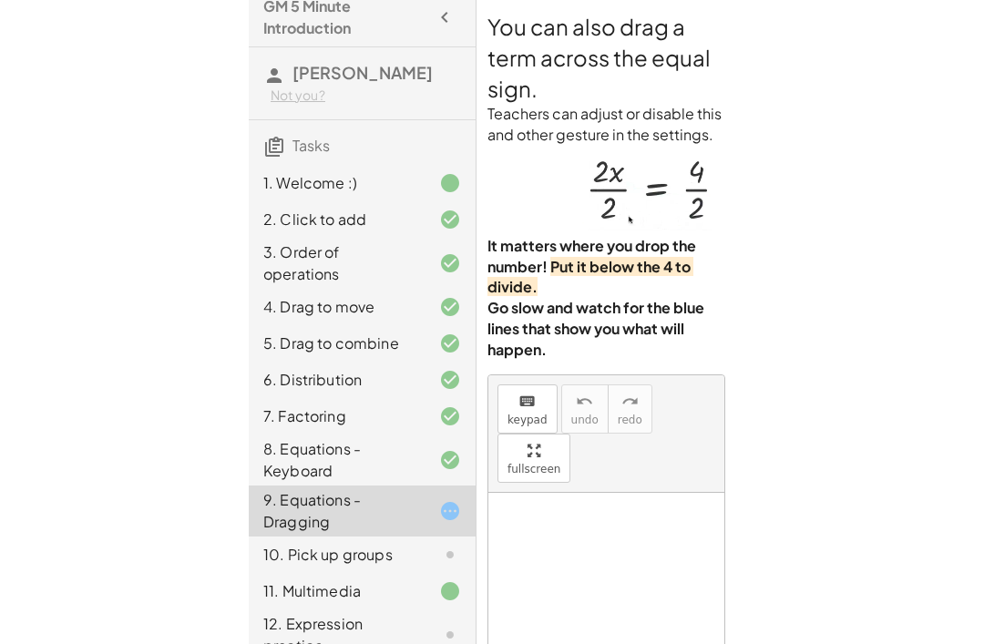
scroll to position [52, 0]
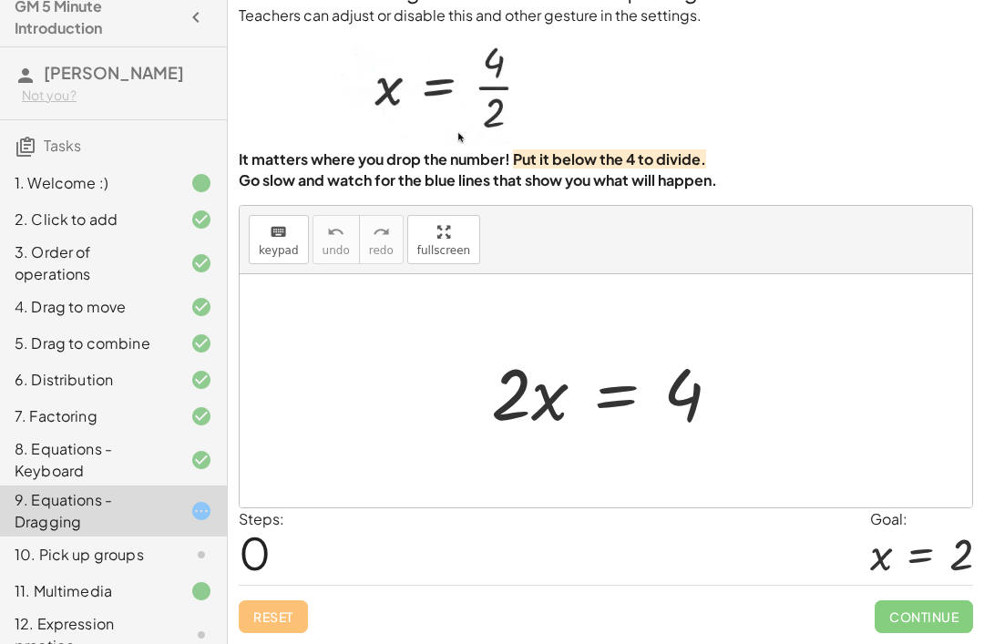
click at [273, 633] on div "Reset Continue" at bounding box center [606, 609] width 734 height 48
click at [565, 532] on div "Steps: 0 Goal: x = 2" at bounding box center [606, 546] width 734 height 76
click at [638, 251] on div "keyboard keypad undo undo redo redo fullscreen" at bounding box center [606, 240] width 733 height 68
click at [214, 435] on div "7. Factoring" at bounding box center [113, 416] width 227 height 36
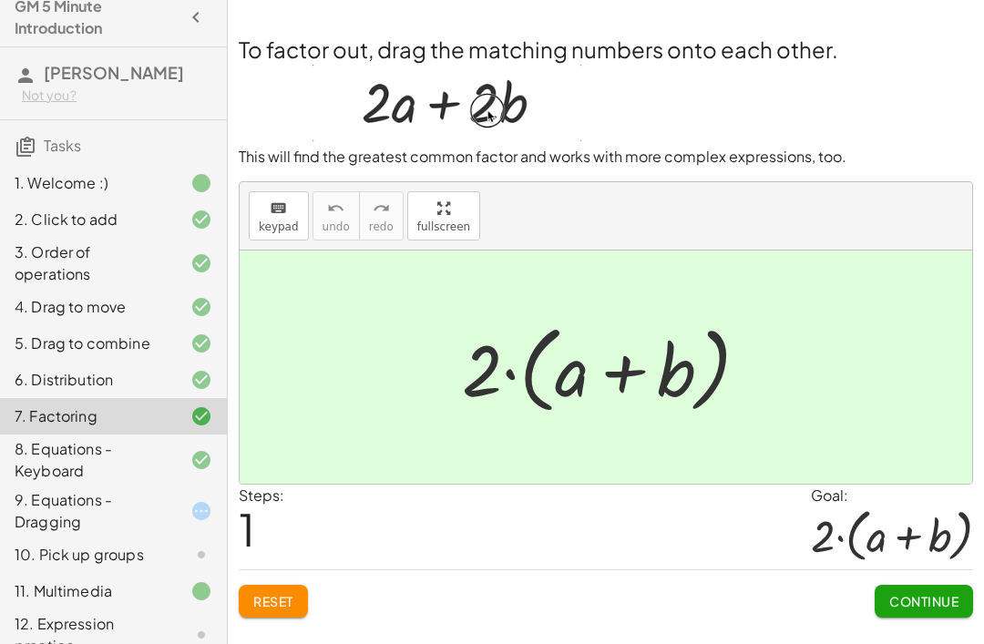
click at [911, 585] on button "Continue" at bounding box center [924, 601] width 98 height 33
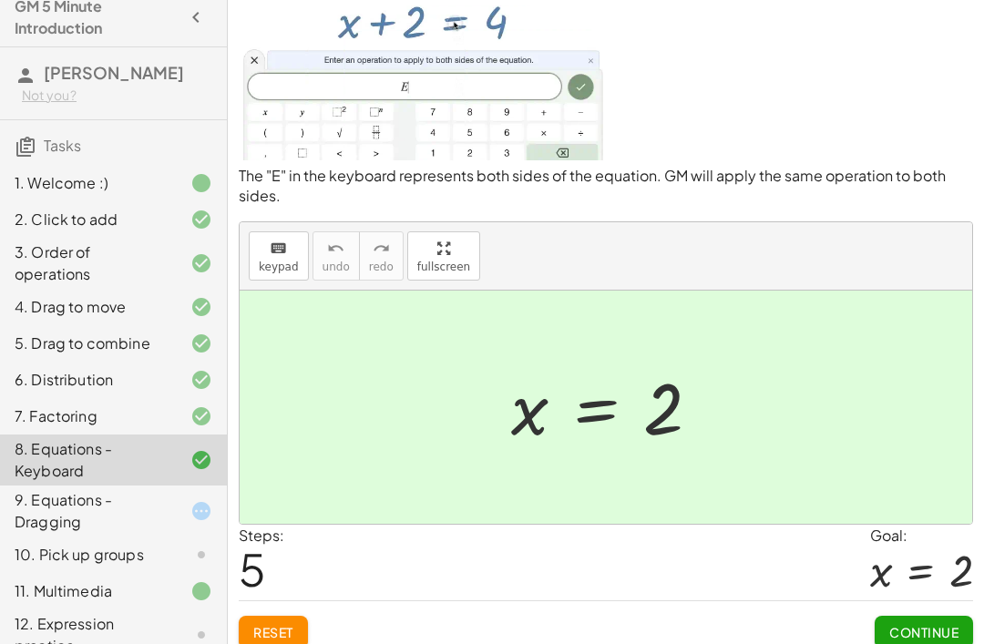
click at [934, 638] on span "Continue" at bounding box center [923, 632] width 69 height 16
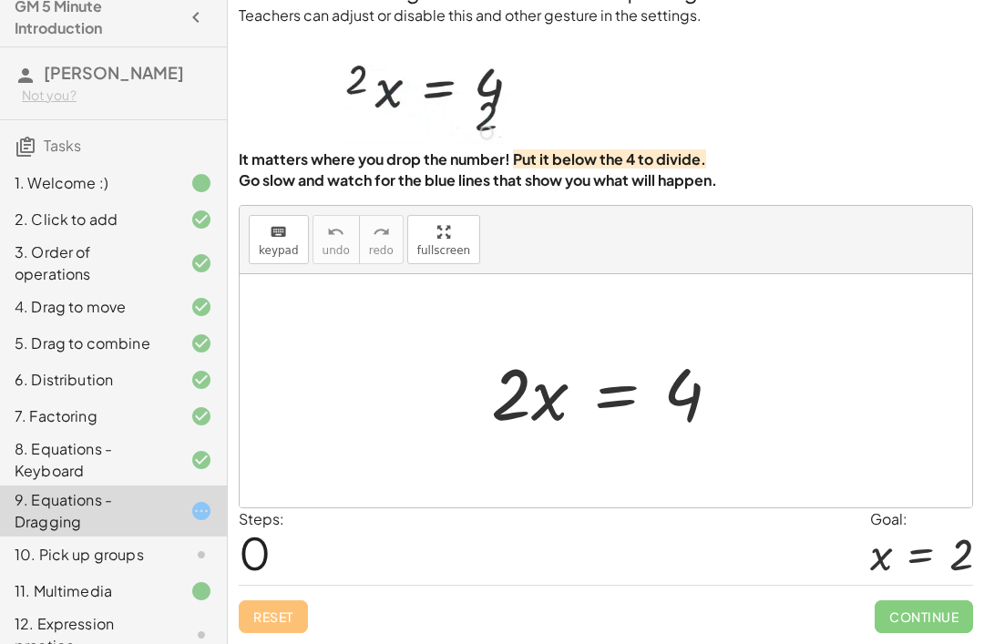
click at [385, 639] on div "You can also drag a term across the equal sign. Teachers can adjust or disable …" at bounding box center [606, 304] width 756 height 681
